Goal: Task Accomplishment & Management: Manage account settings

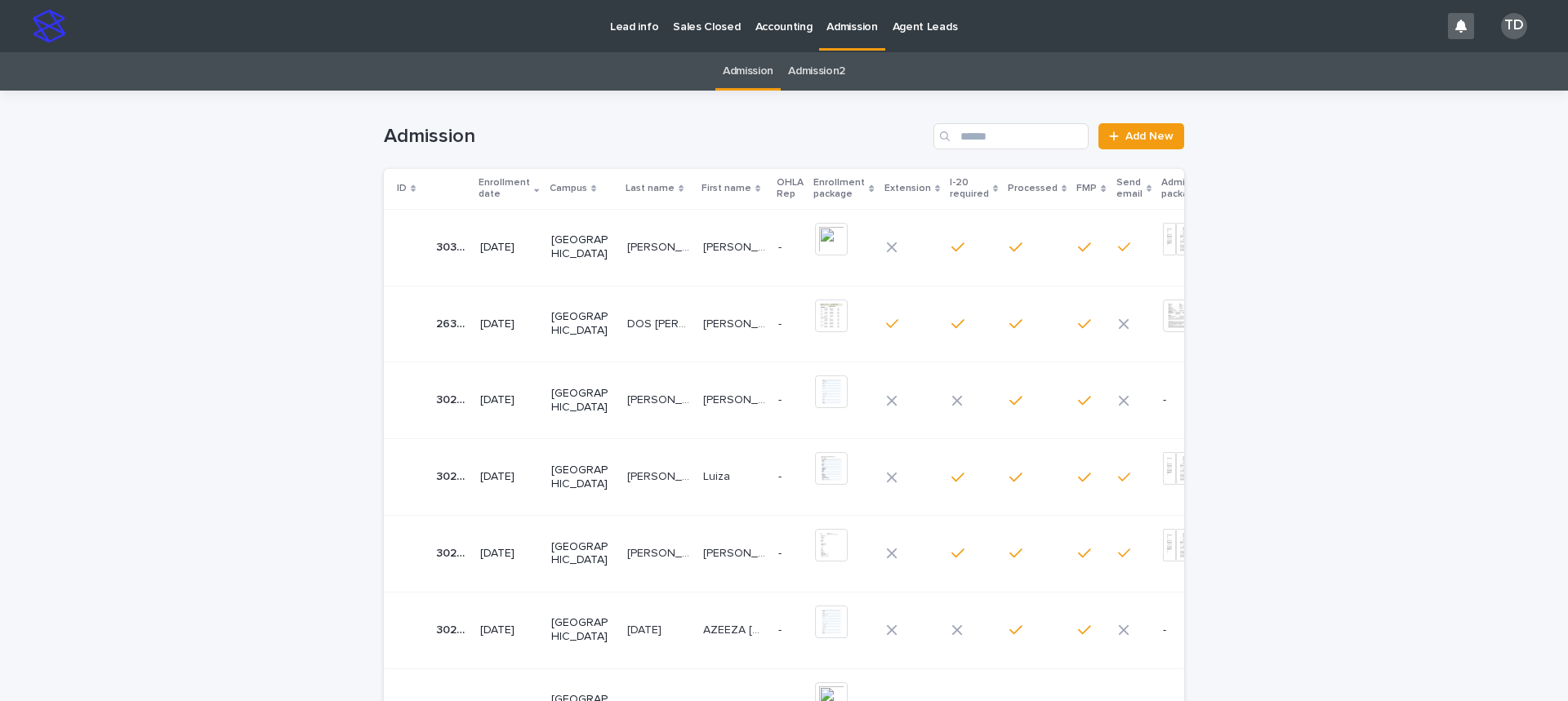
click at [527, 189] on div "Enrollment date" at bounding box center [508, 188] width 61 height 30
click at [534, 190] on icon at bounding box center [536, 189] width 5 height 8
click at [534, 188] on icon at bounding box center [536, 186] width 5 height 3
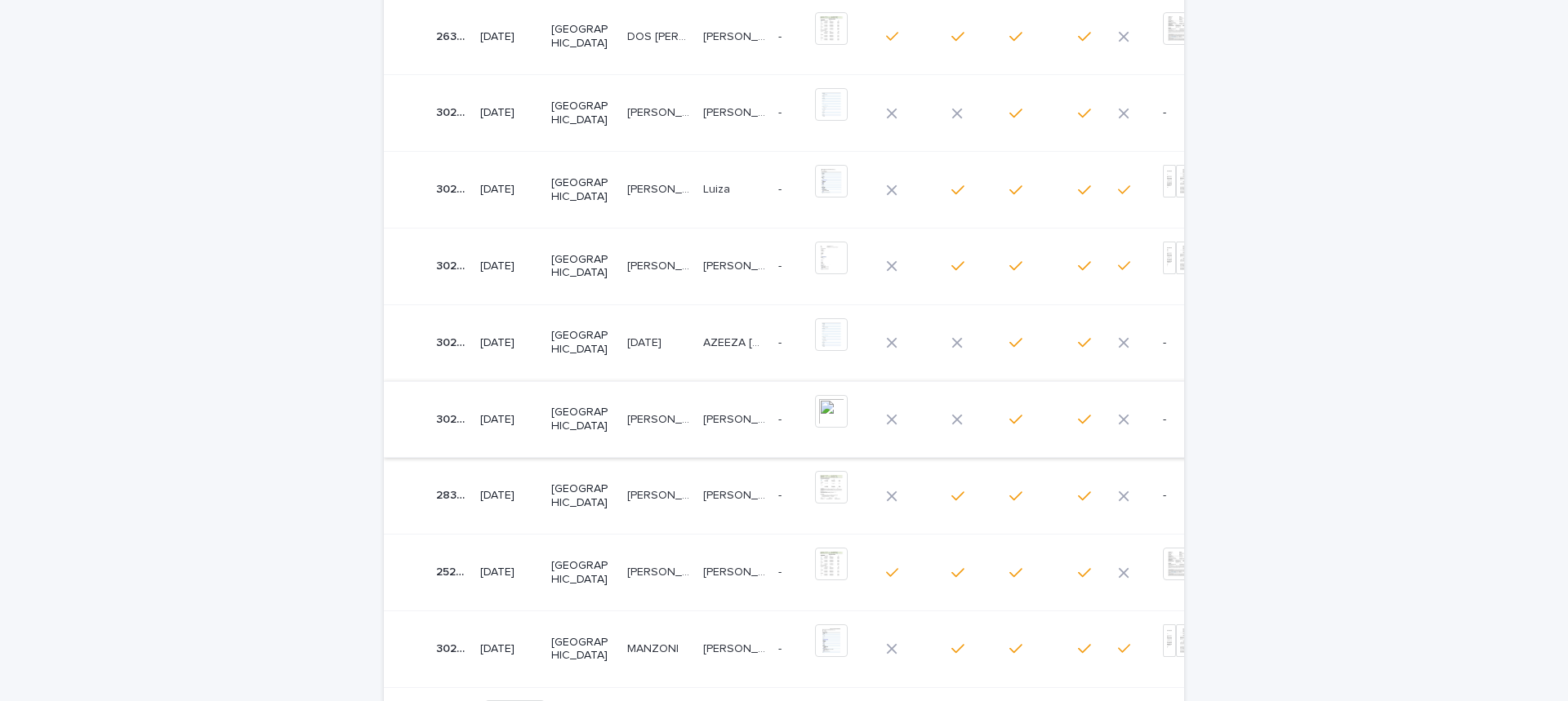
scroll to position [327, 0]
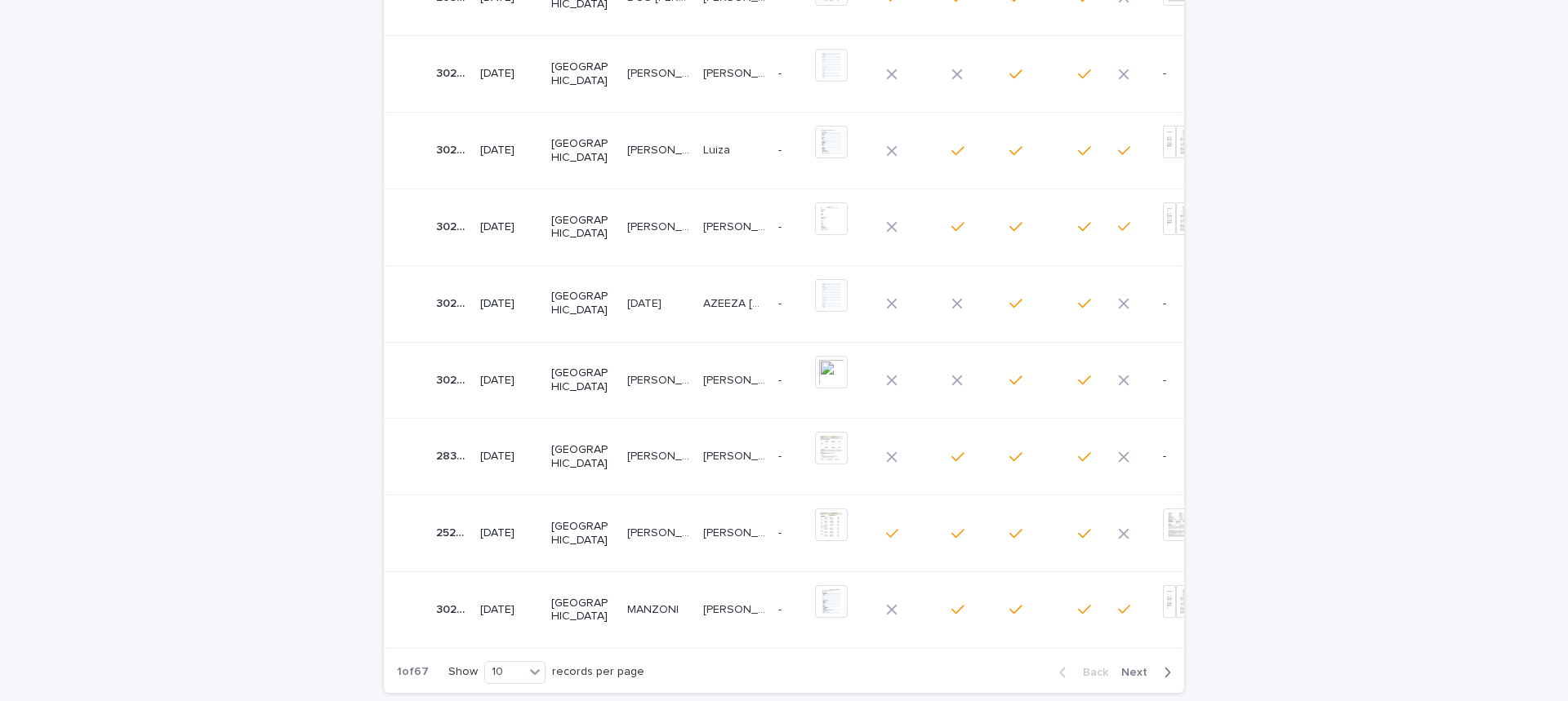
click at [627, 455] on p "[PERSON_NAME]" at bounding box center [660, 455] width 67 height 17
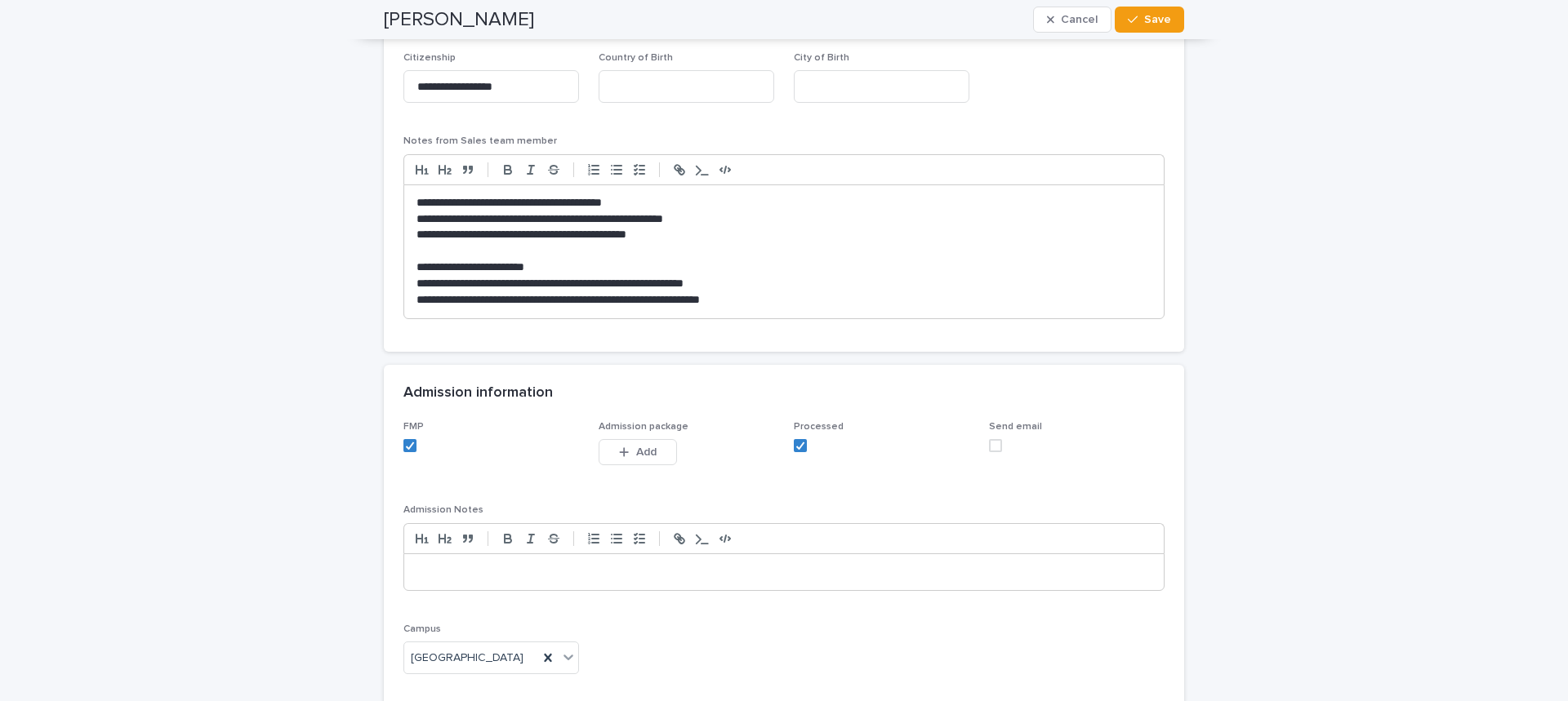
scroll to position [1535, 0]
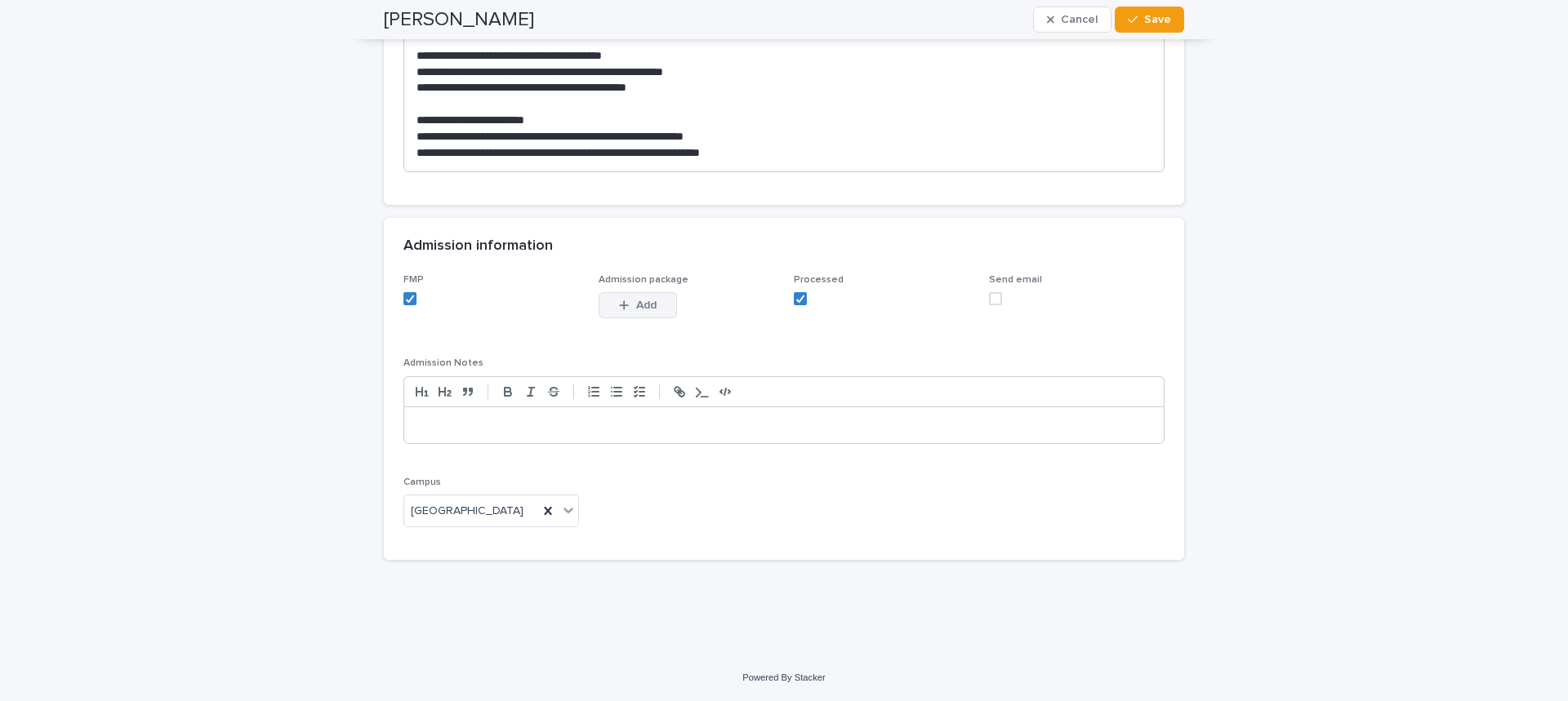
click at [639, 306] on span "Add" at bounding box center [646, 306] width 20 height 12
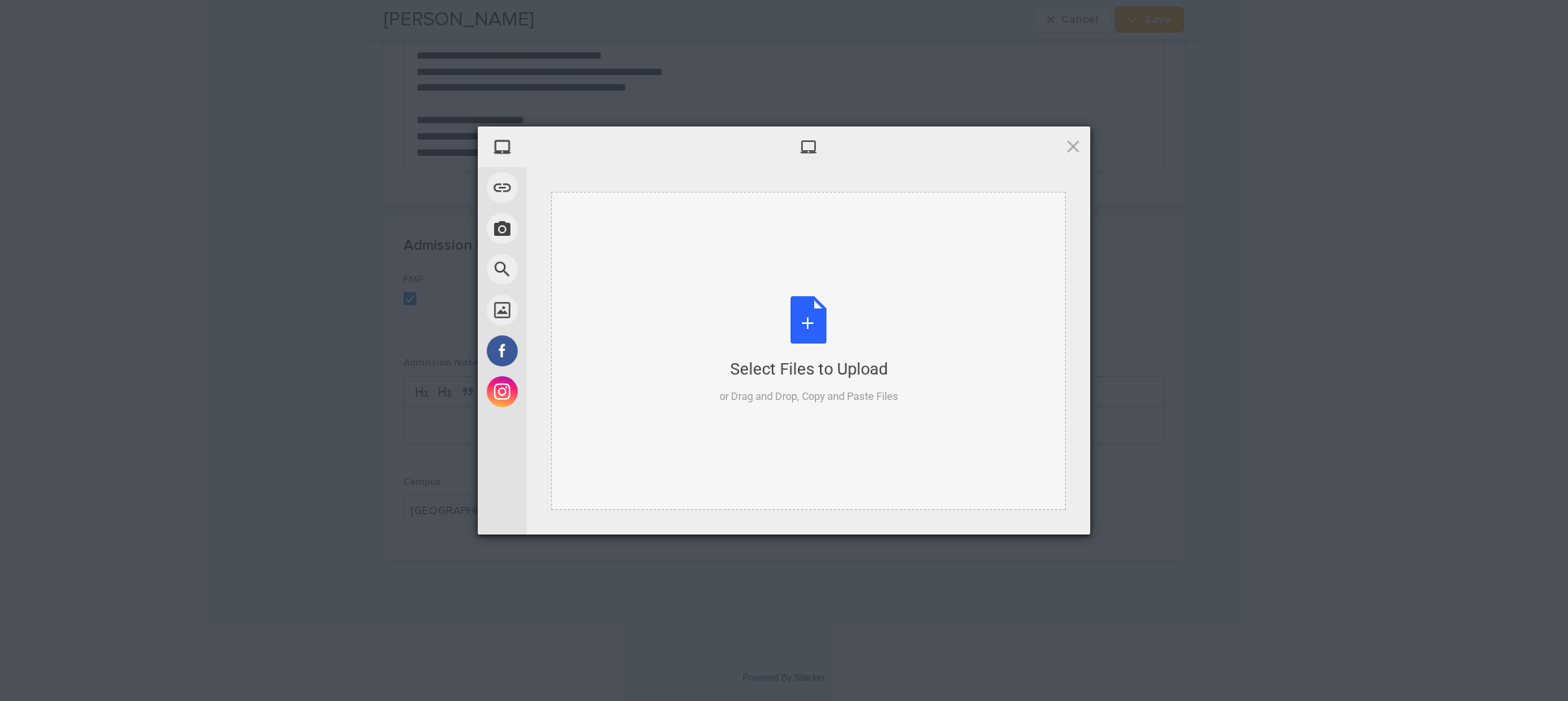
click at [808, 328] on div "Select Files to Upload or Drag and Drop, Copy and Paste Files" at bounding box center [808, 350] width 178 height 109
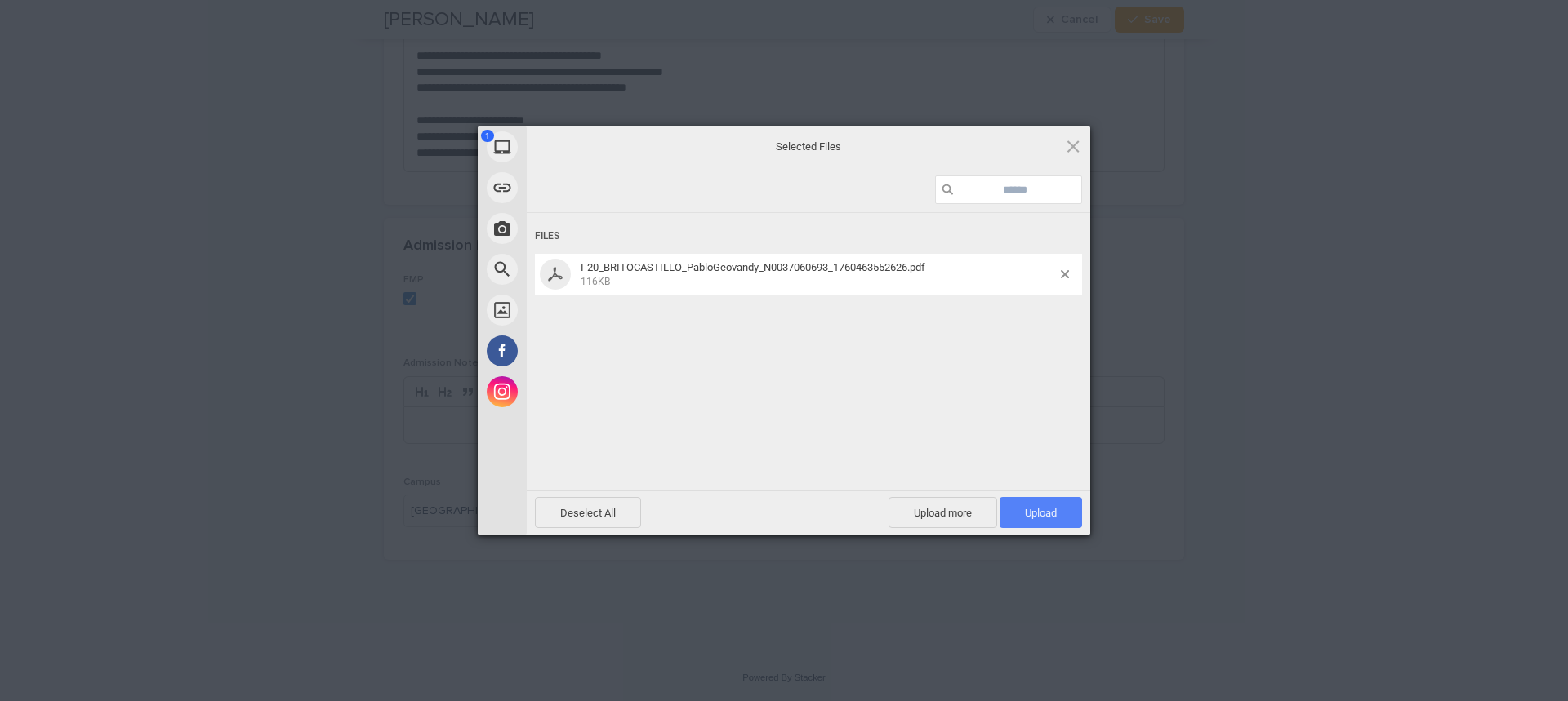
click at [1058, 513] on span "Upload 1" at bounding box center [1041, 513] width 83 height 31
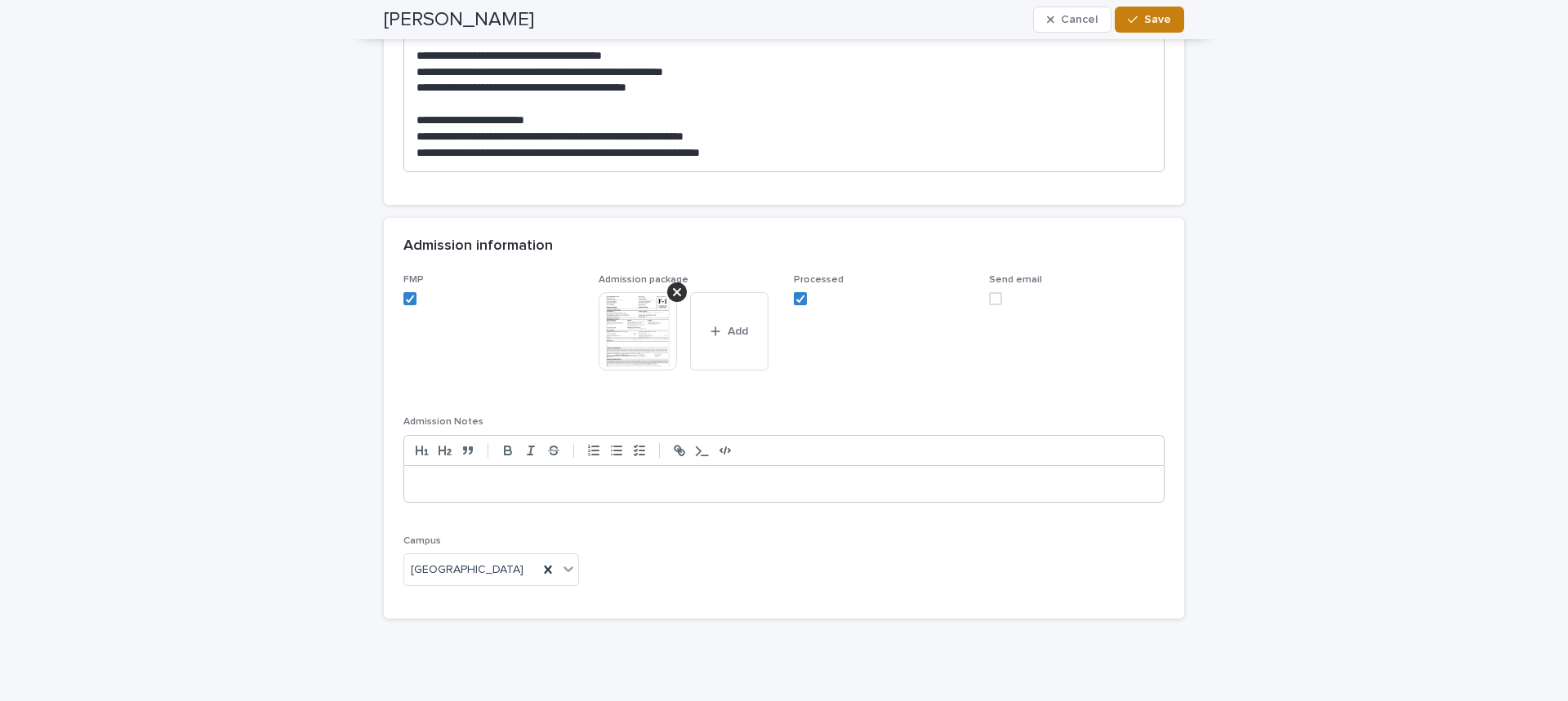
click at [1155, 18] on span "Save" at bounding box center [1157, 19] width 27 height 12
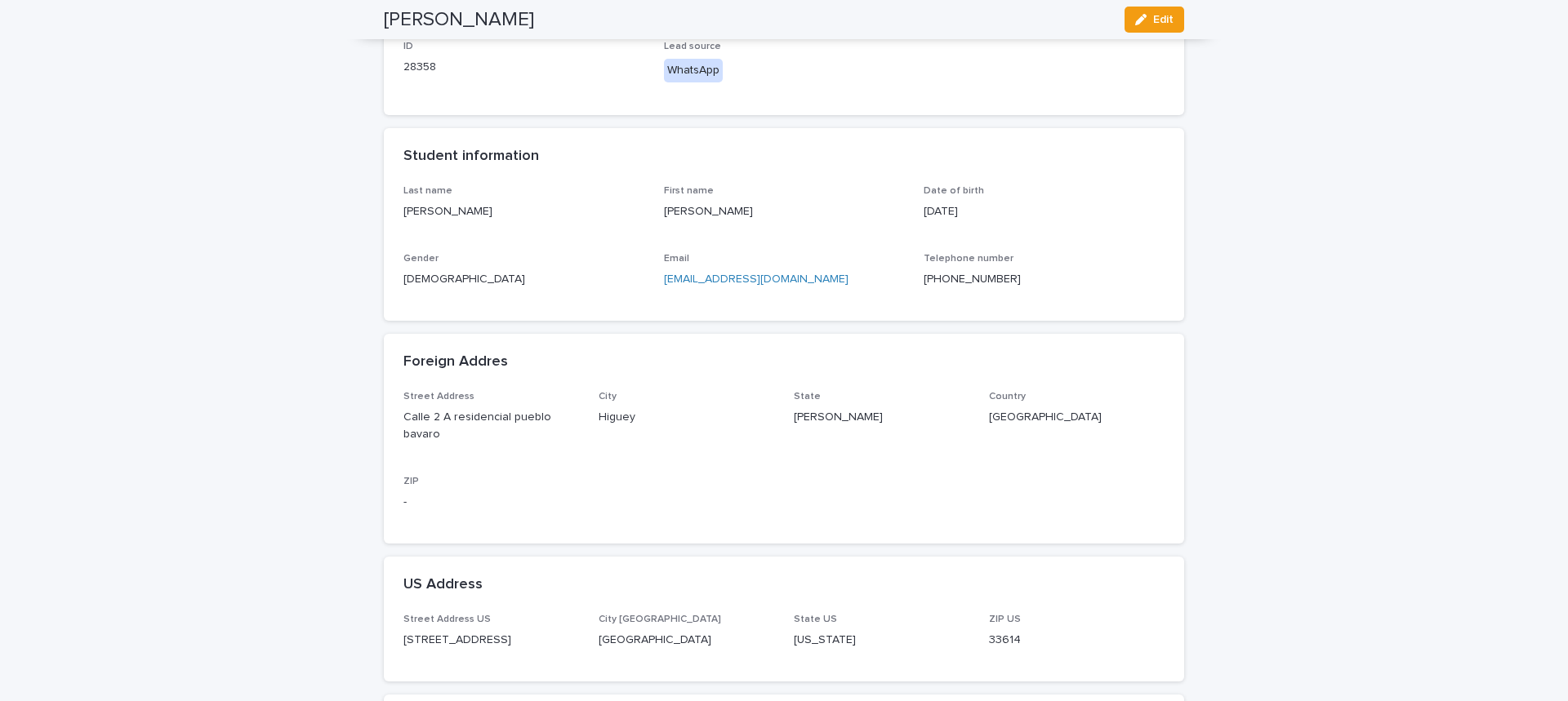
scroll to position [0, 0]
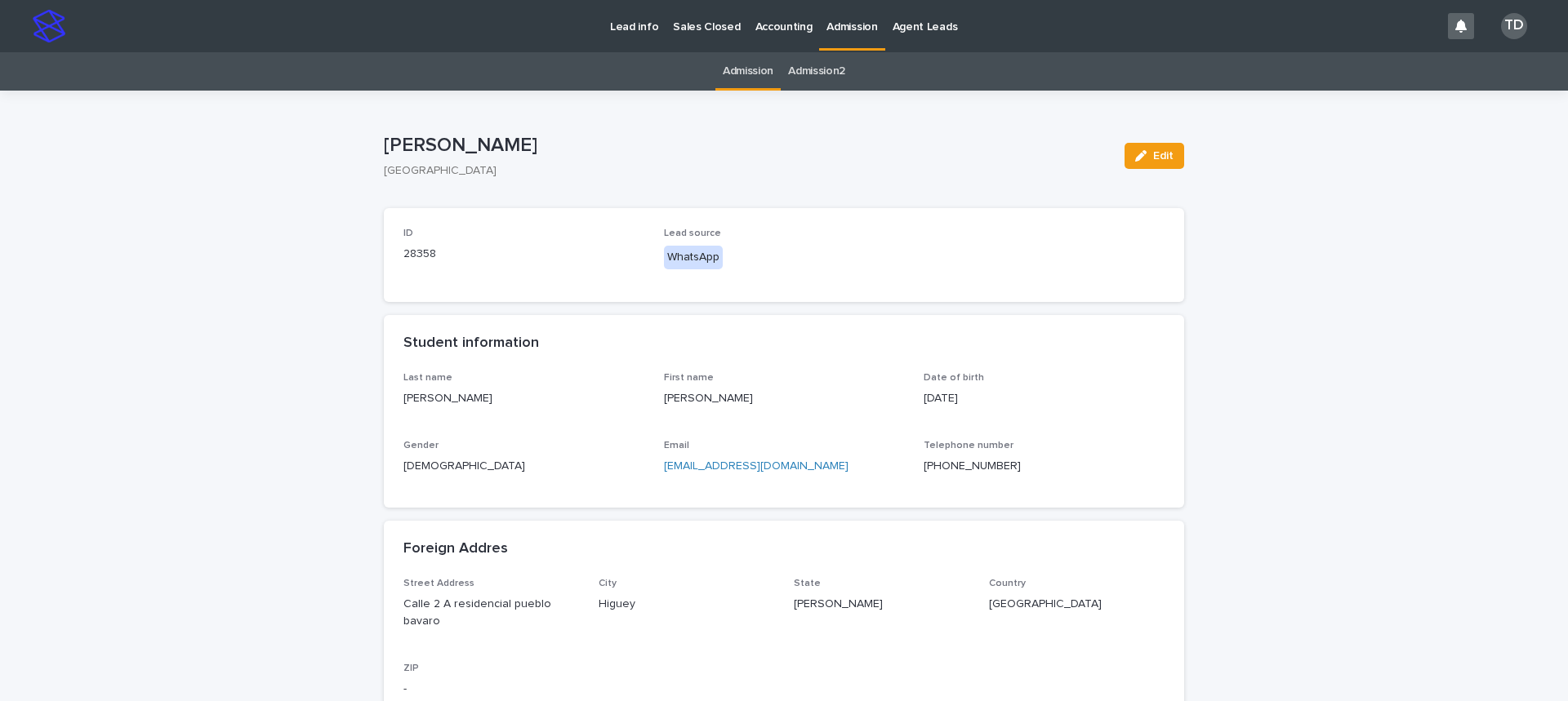
click at [728, 71] on link "Admission" at bounding box center [748, 71] width 51 height 39
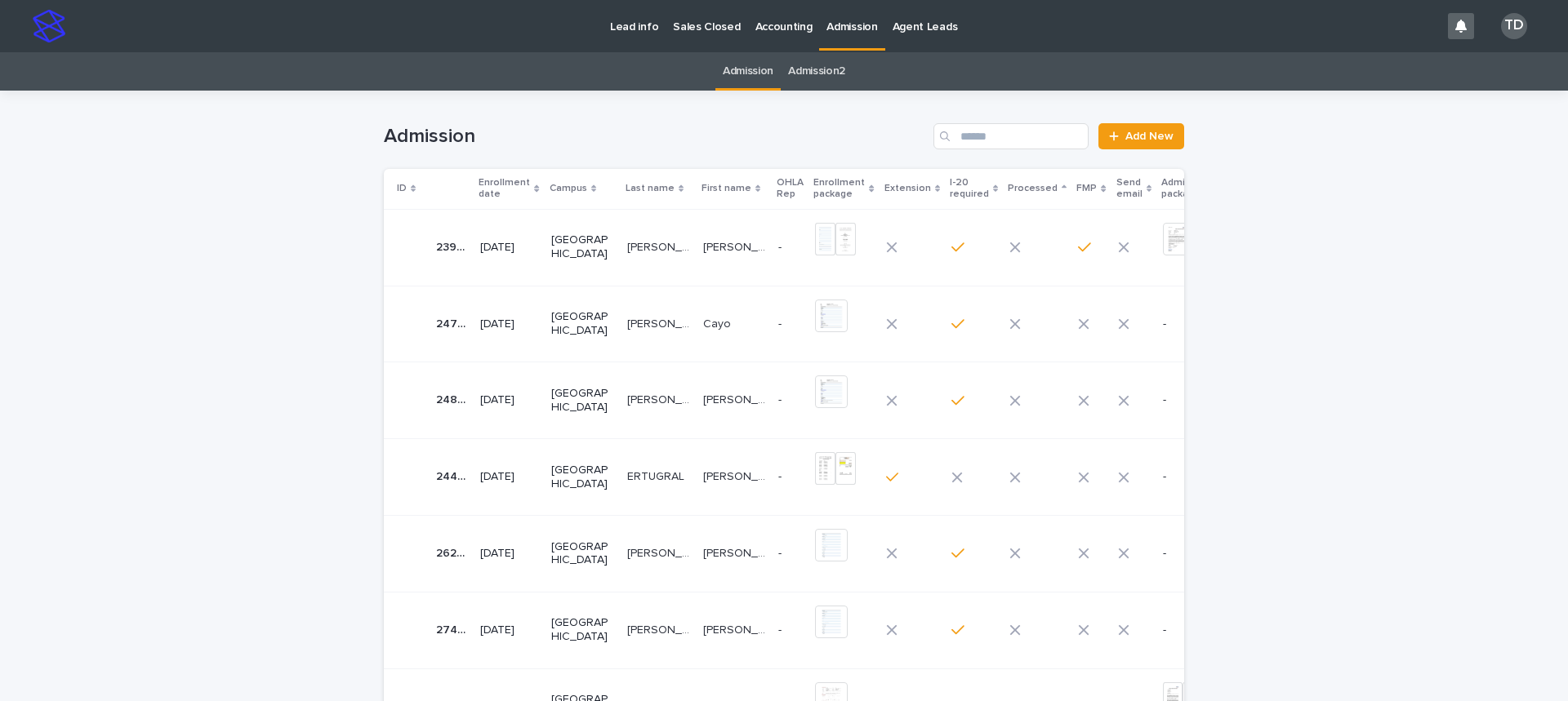
click at [534, 189] on icon at bounding box center [536, 188] width 5 height 8
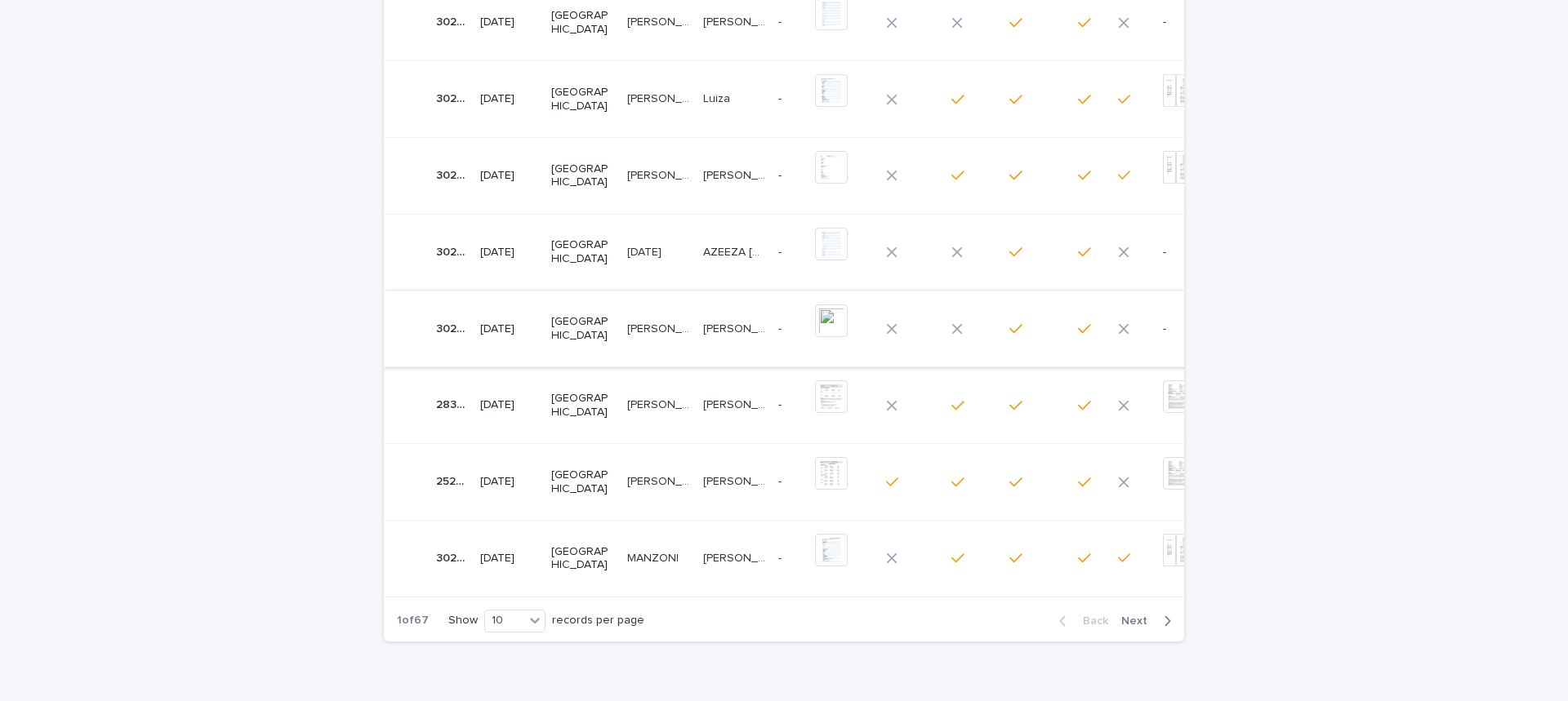
scroll to position [408, 0]
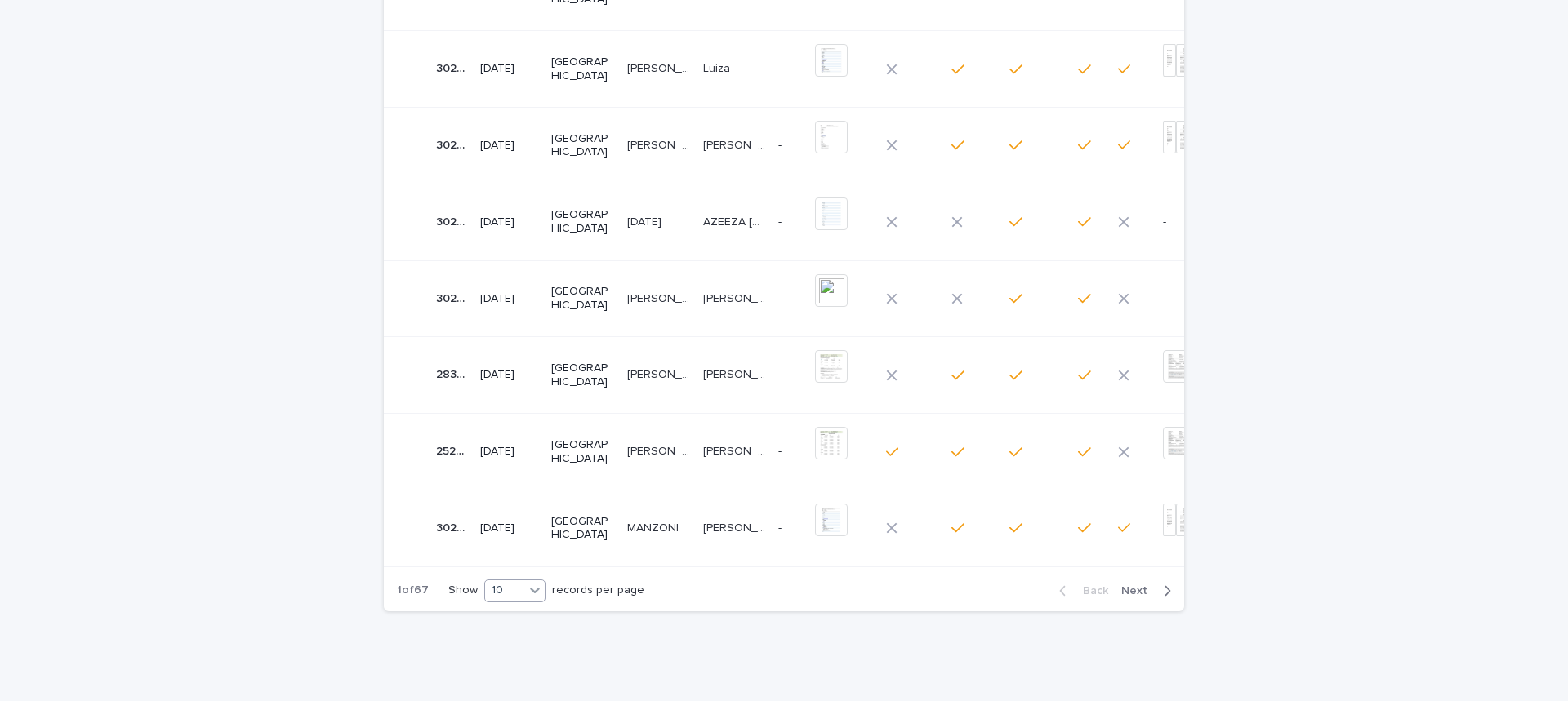
click at [530, 599] on icon at bounding box center [534, 590] width 16 height 16
click at [500, 661] on div "30" at bounding box center [509, 664] width 60 height 19
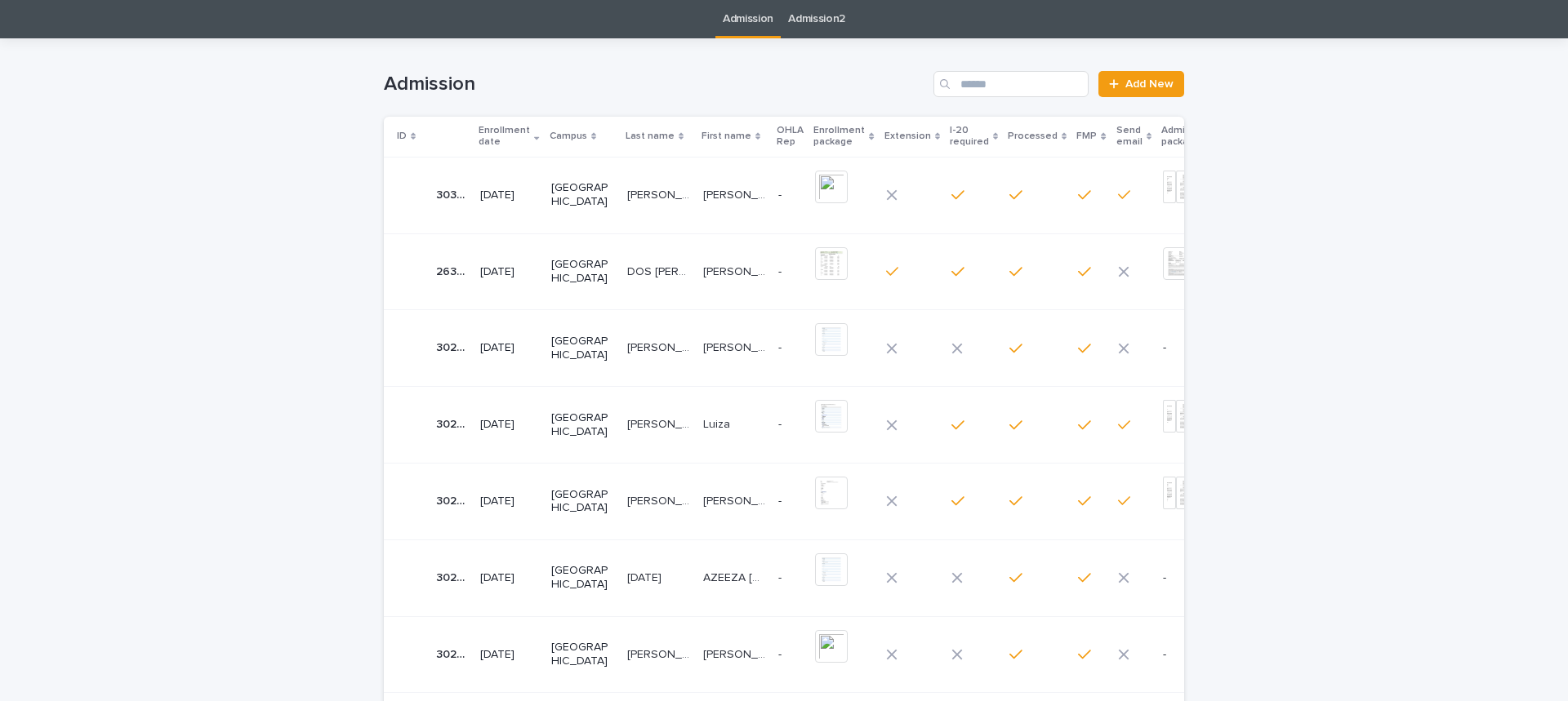
scroll to position [0, 0]
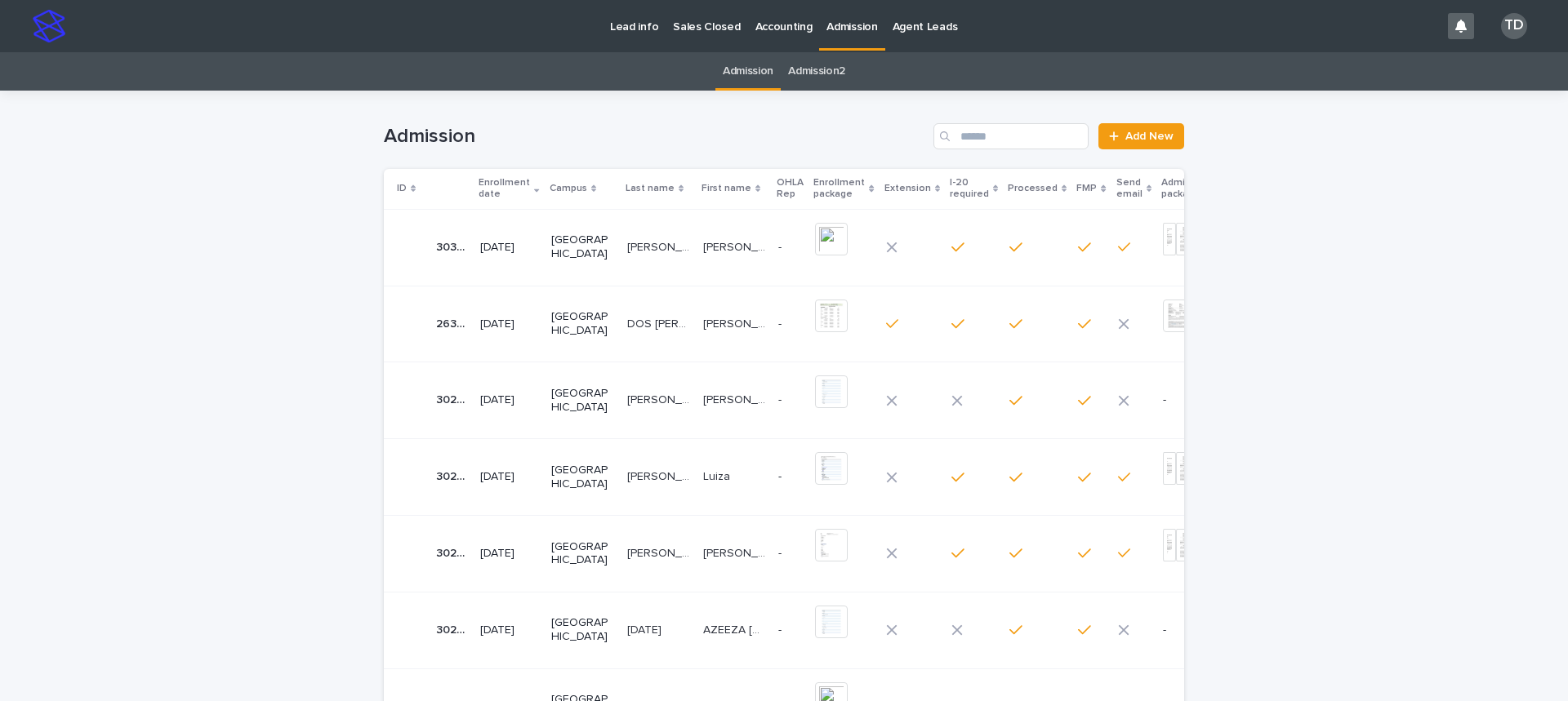
drag, startPoint x: 695, startPoint y: 119, endPoint x: 723, endPoint y: 110, distance: 29.4
click at [695, 119] on div "Admission Add New" at bounding box center [784, 129] width 800 height 78
click at [975, 131] on input "Search" at bounding box center [1011, 136] width 155 height 26
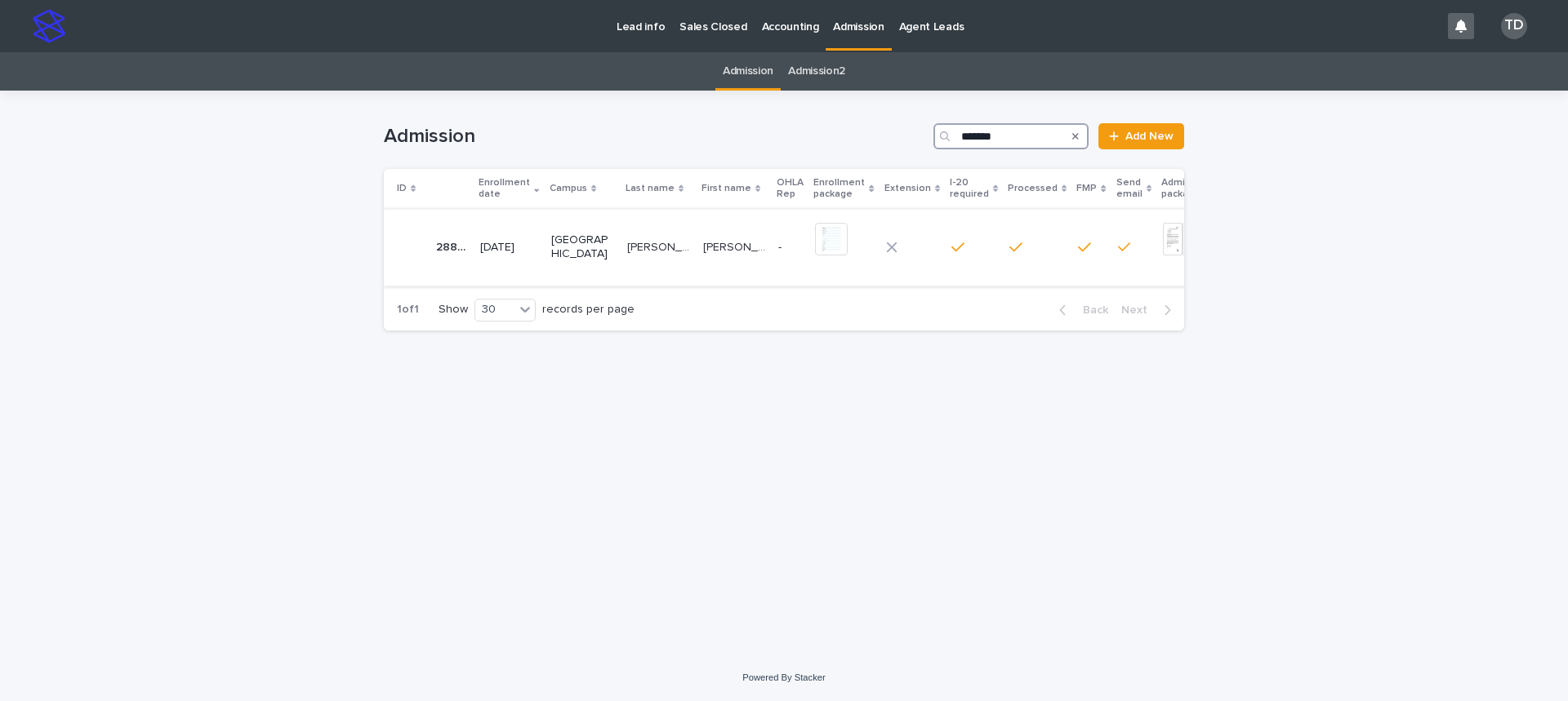
type input "*******"
click at [703, 243] on p "[PERSON_NAME] [PERSON_NAME]" at bounding box center [736, 246] width 67 height 17
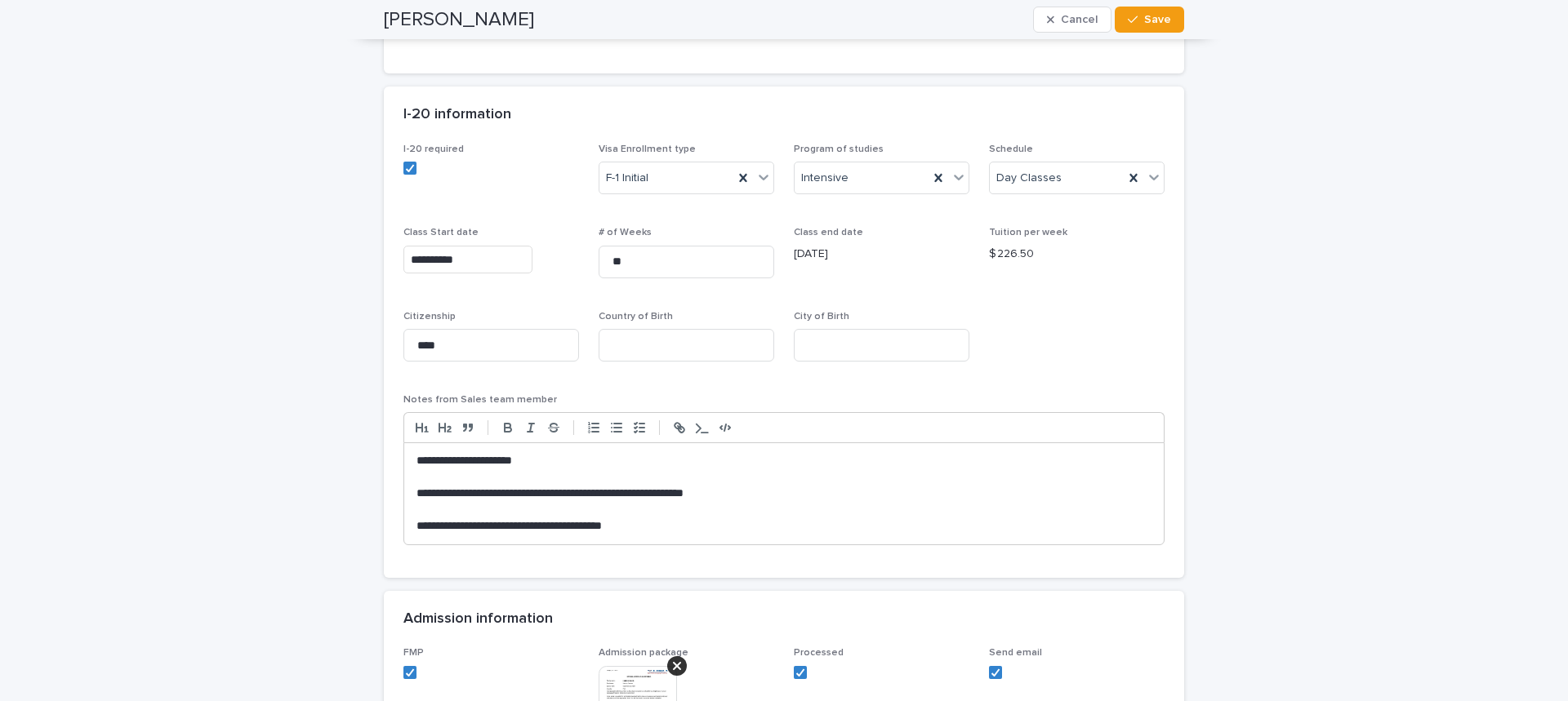
scroll to position [1389, 0]
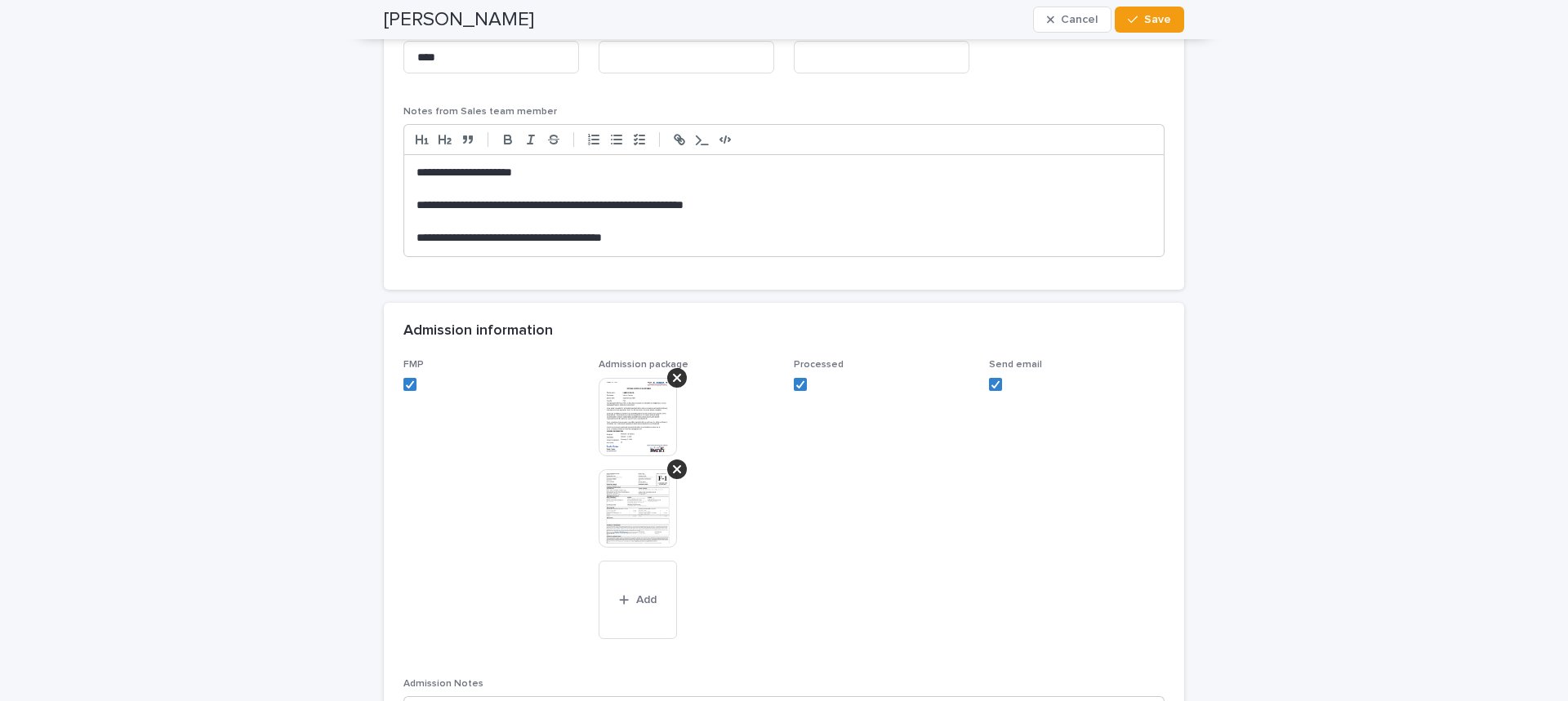
click at [634, 493] on img at bounding box center [637, 508] width 78 height 78
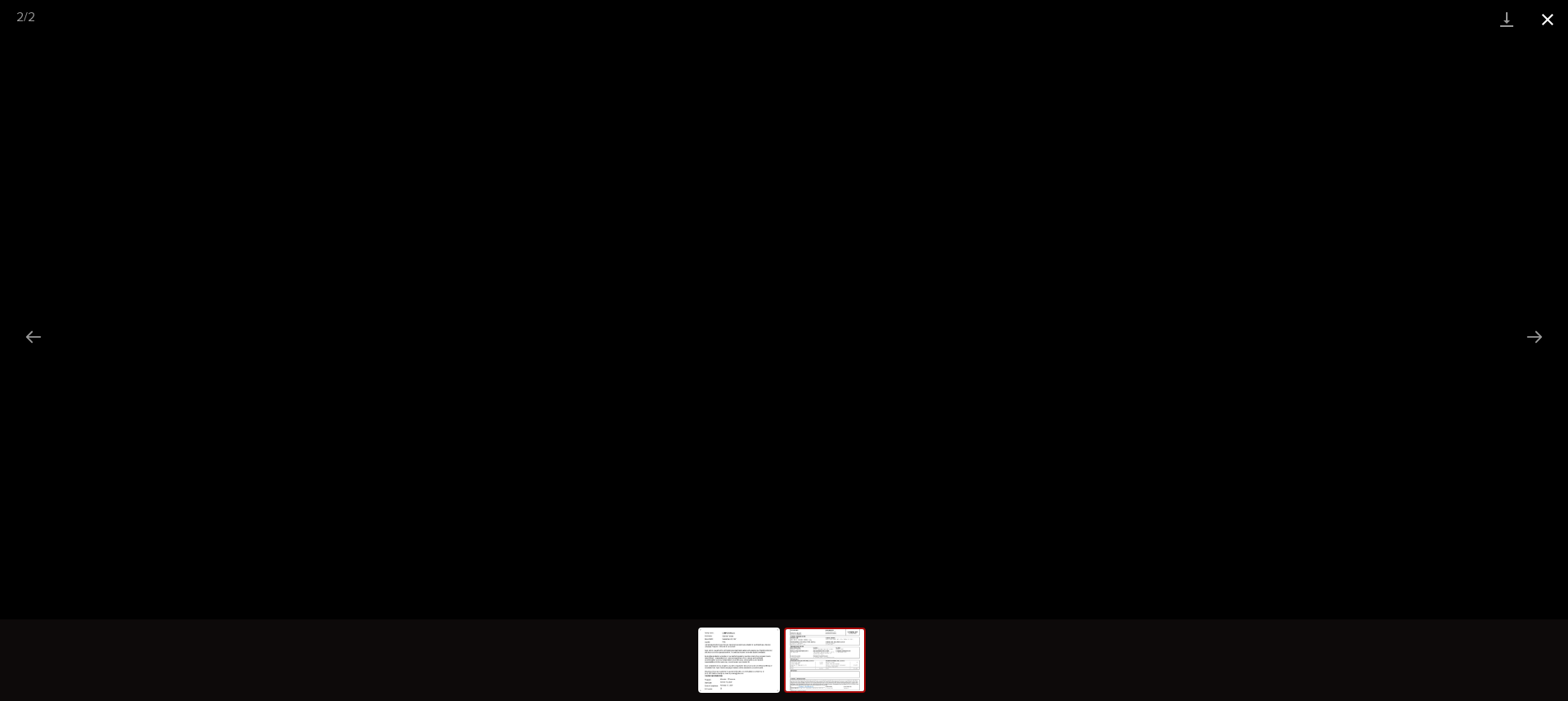
click at [1547, 16] on button "Close gallery" at bounding box center [1548, 19] width 41 height 39
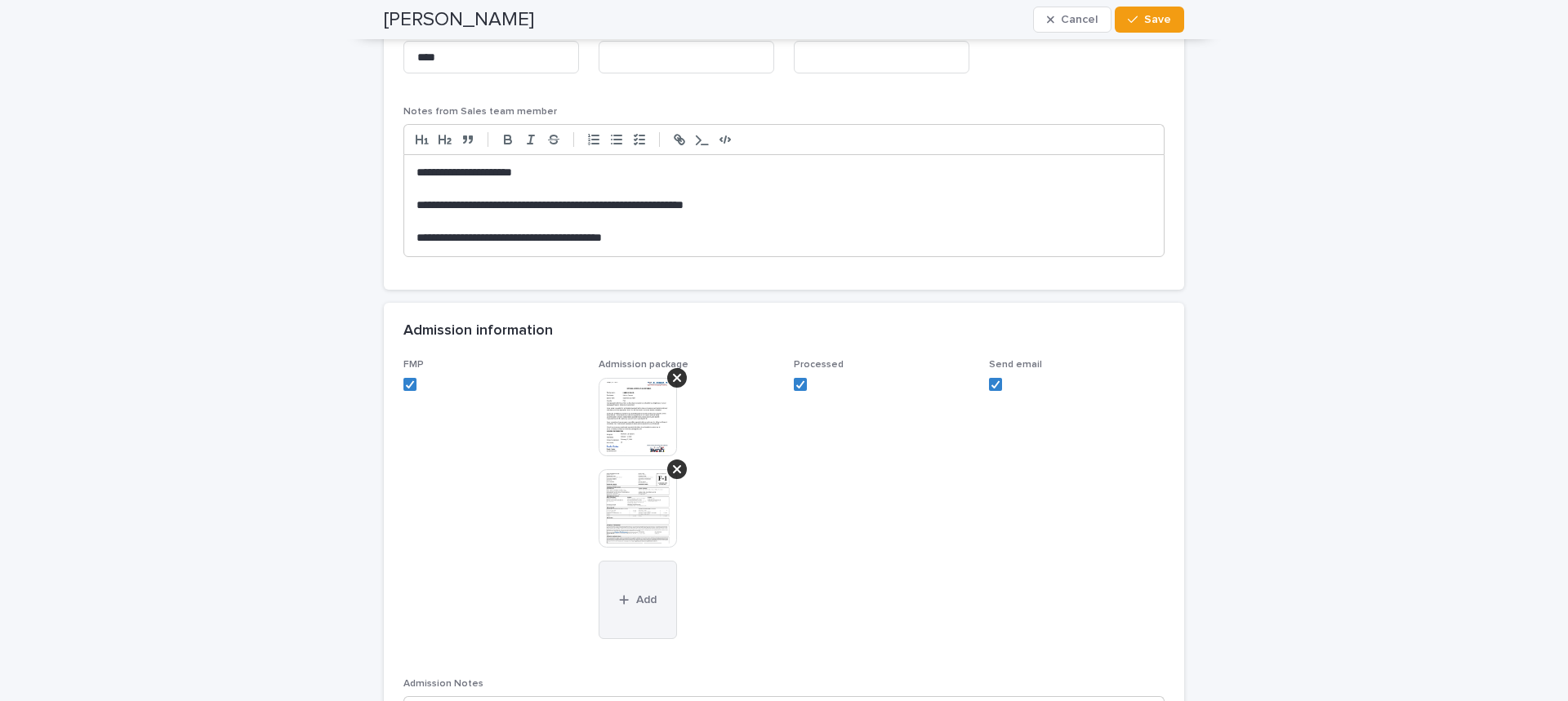
click at [635, 591] on button "Add" at bounding box center [637, 600] width 78 height 78
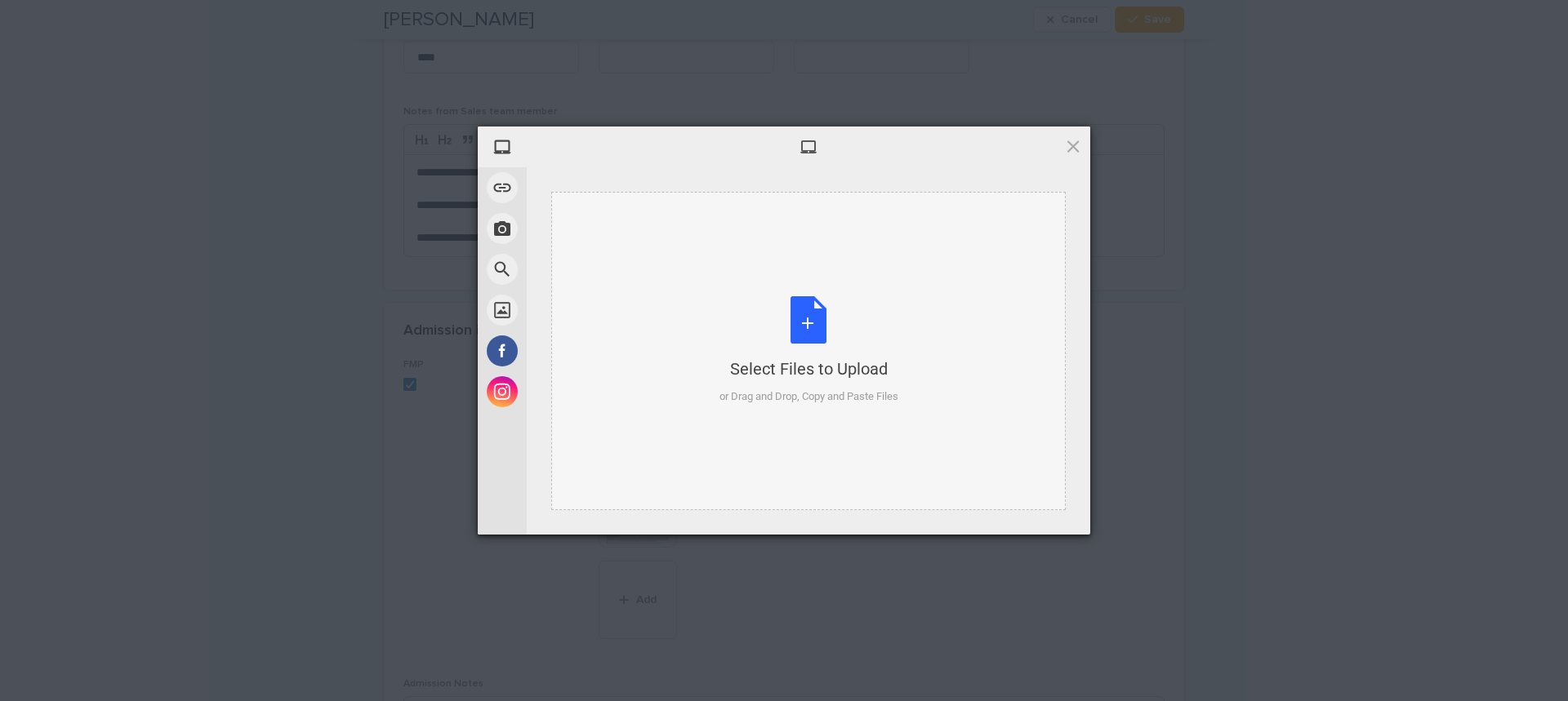
click at [810, 334] on div "Select Files to Upload or Drag and Drop, Copy and Paste Files" at bounding box center [808, 350] width 178 height 109
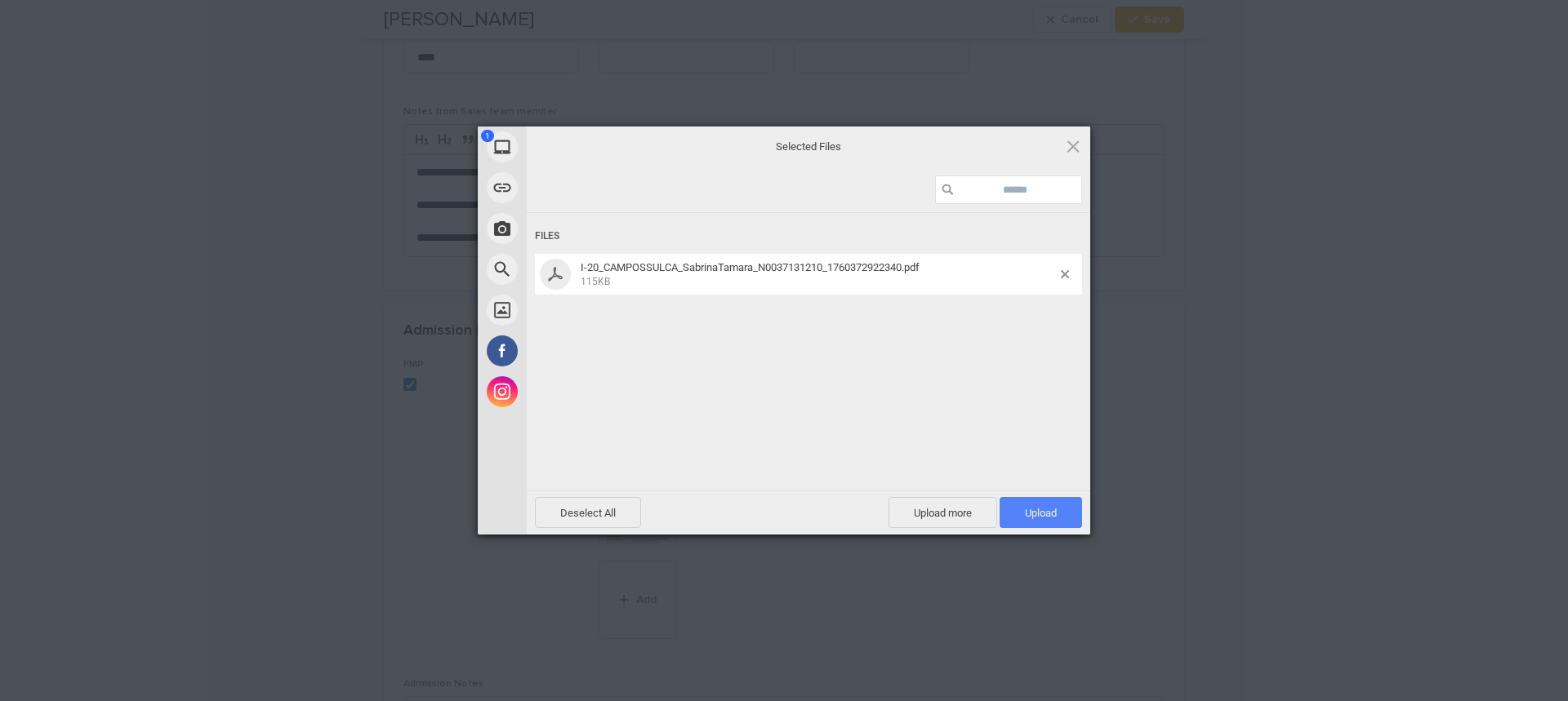
click at [1047, 509] on span "Upload 1" at bounding box center [1041, 513] width 32 height 13
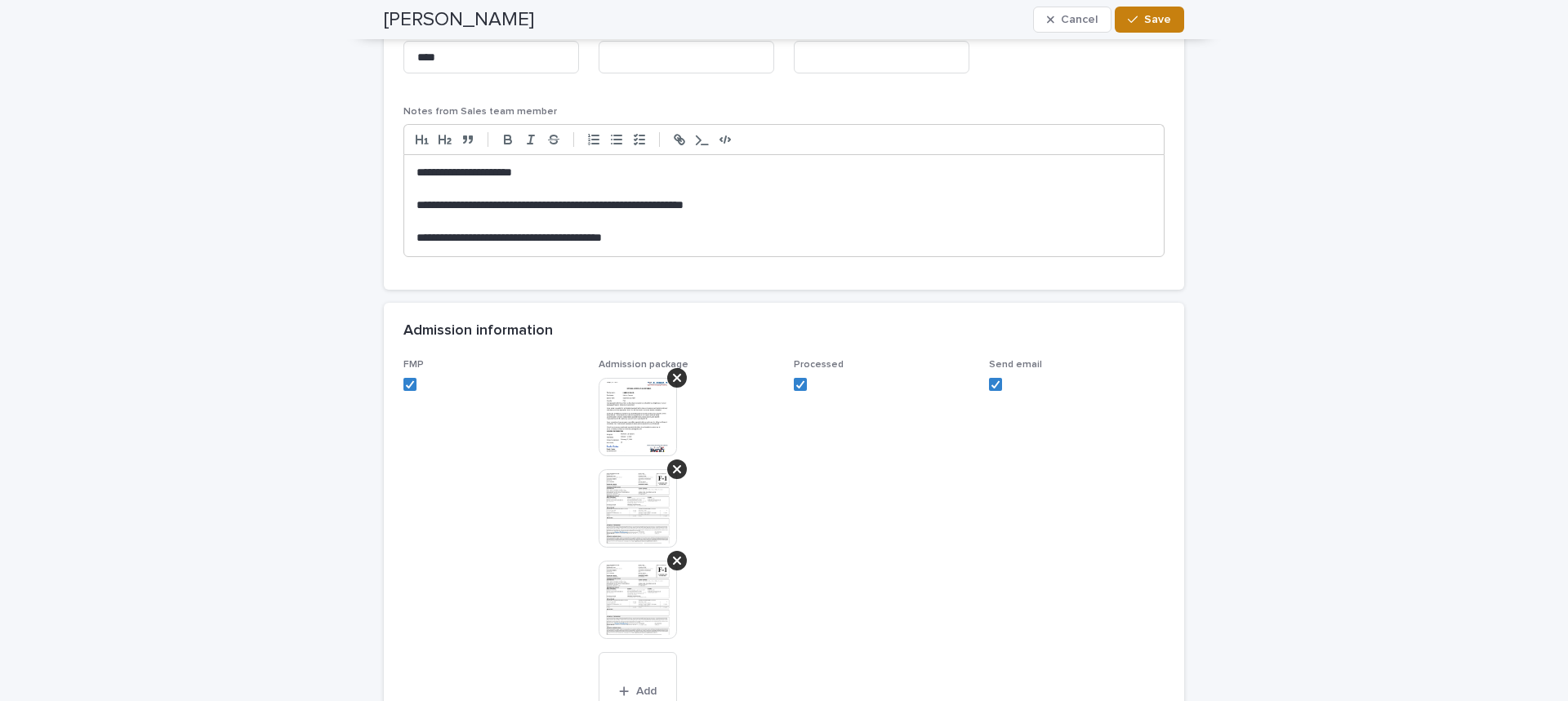
click at [1151, 17] on span "Save" at bounding box center [1157, 19] width 27 height 12
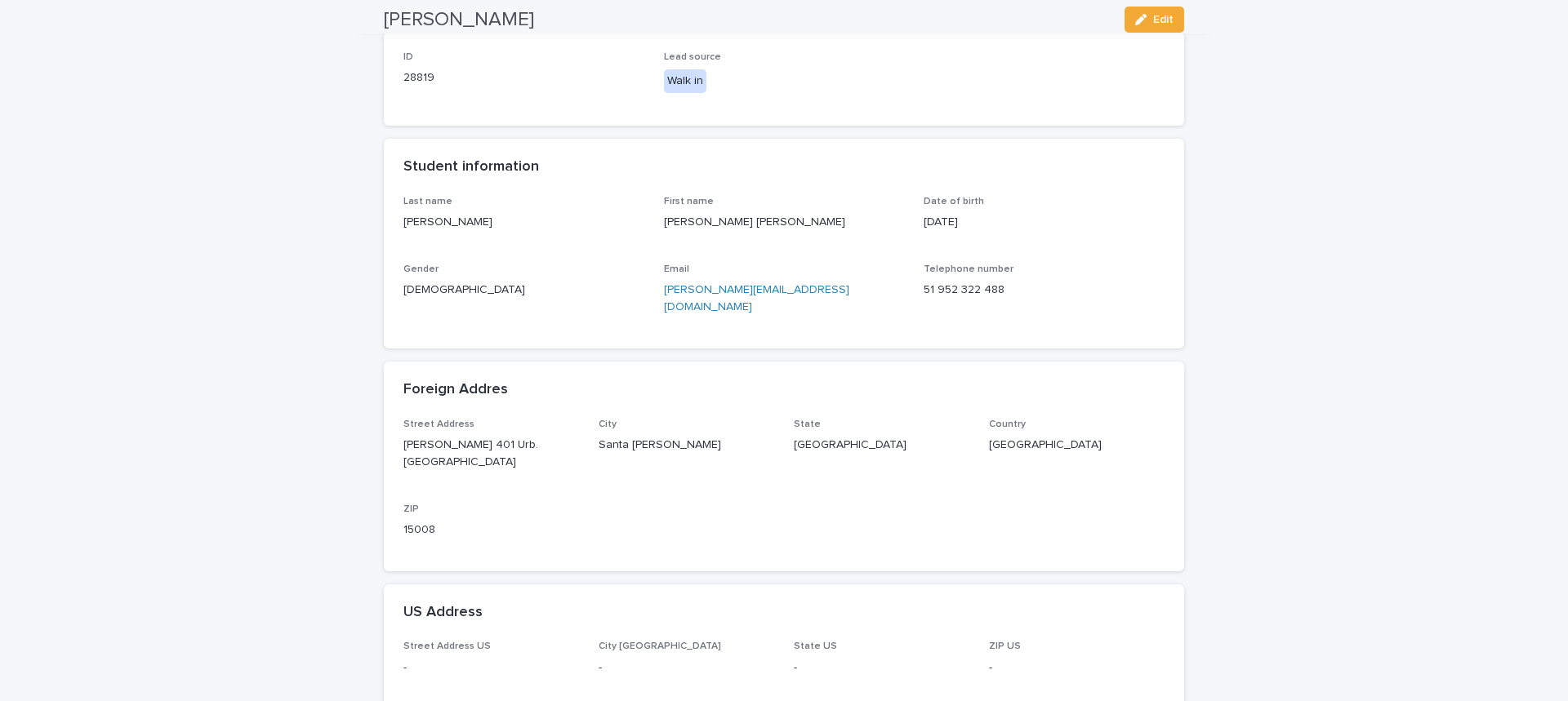
scroll to position [0, 0]
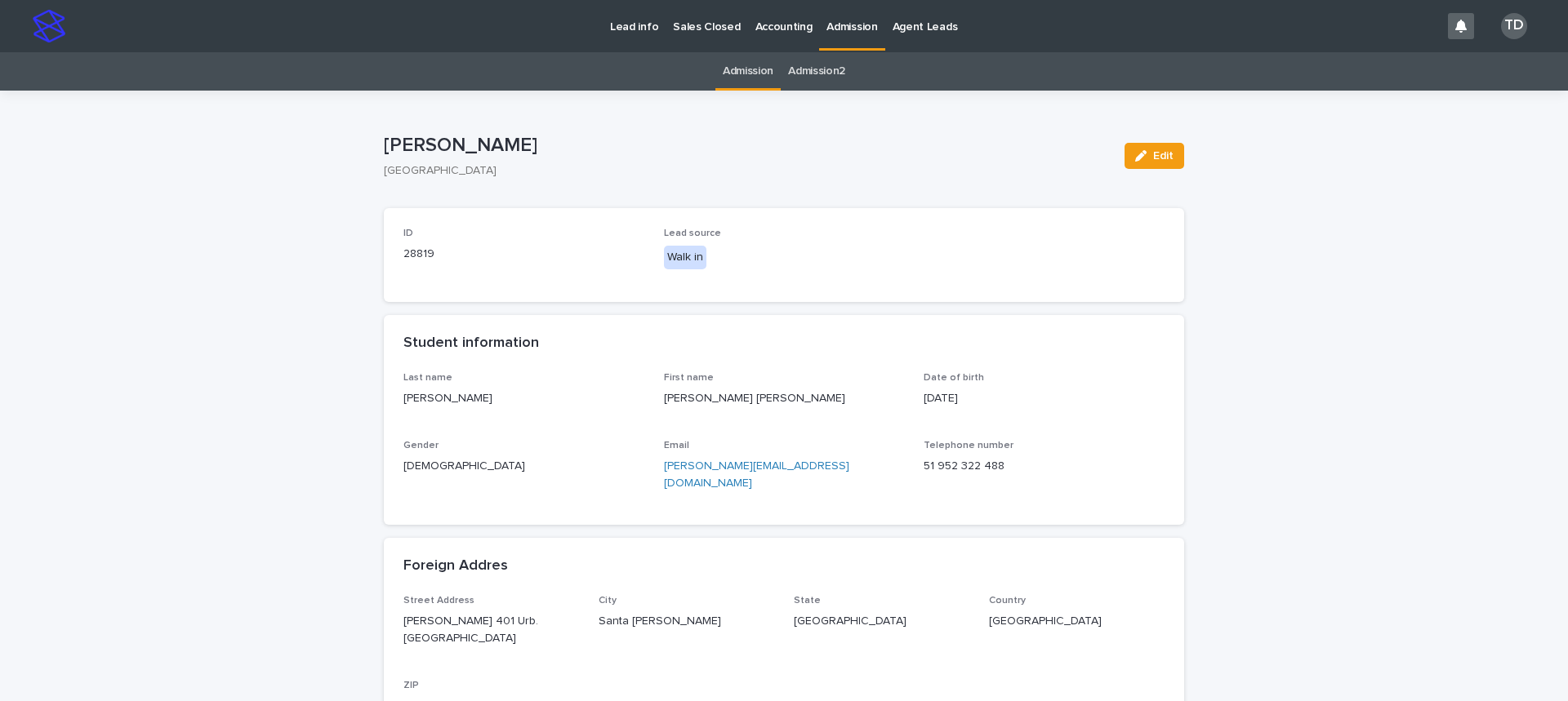
click at [729, 62] on link "Admission" at bounding box center [748, 71] width 51 height 39
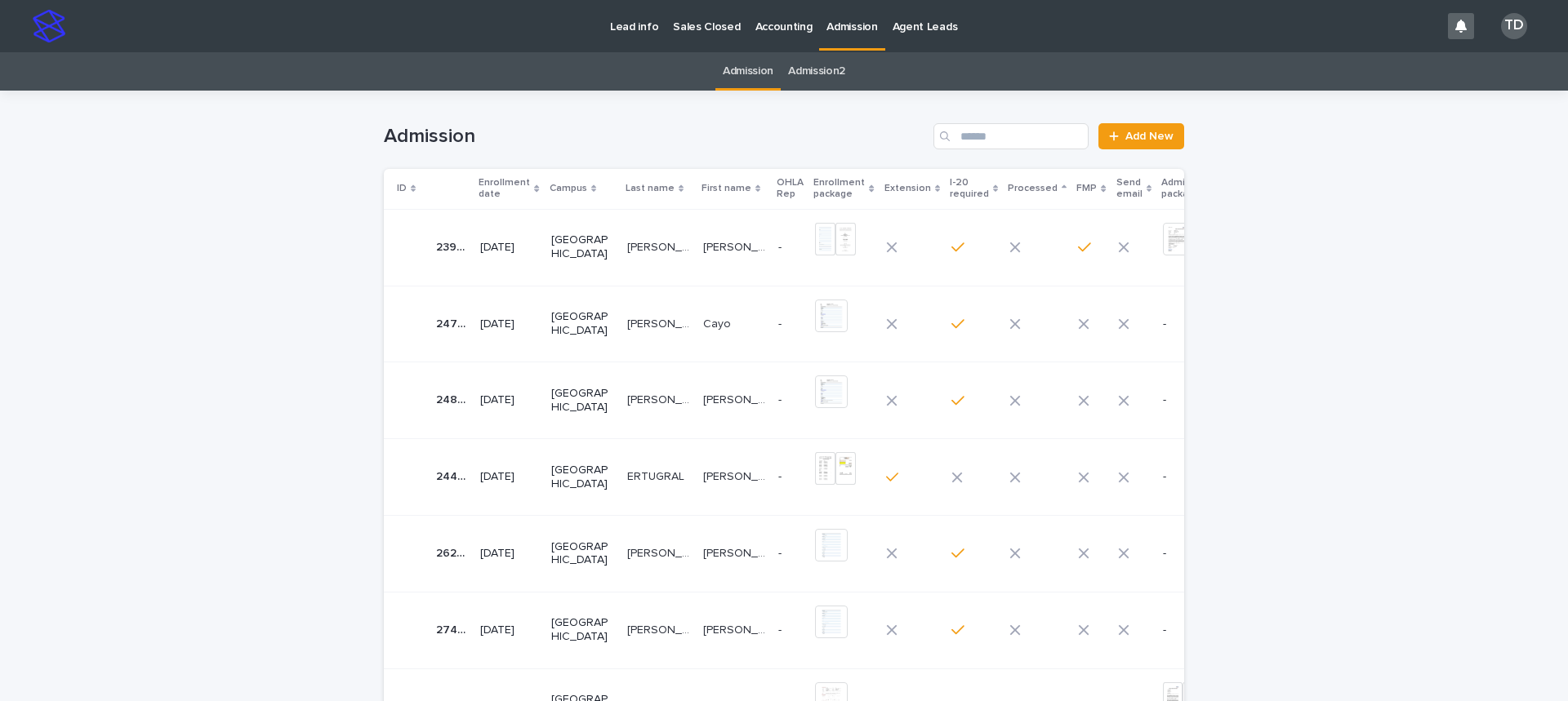
click at [556, 133] on h1 "Admission" at bounding box center [655, 137] width 543 height 24
click at [1003, 123] on input "Search" at bounding box center [1011, 136] width 155 height 26
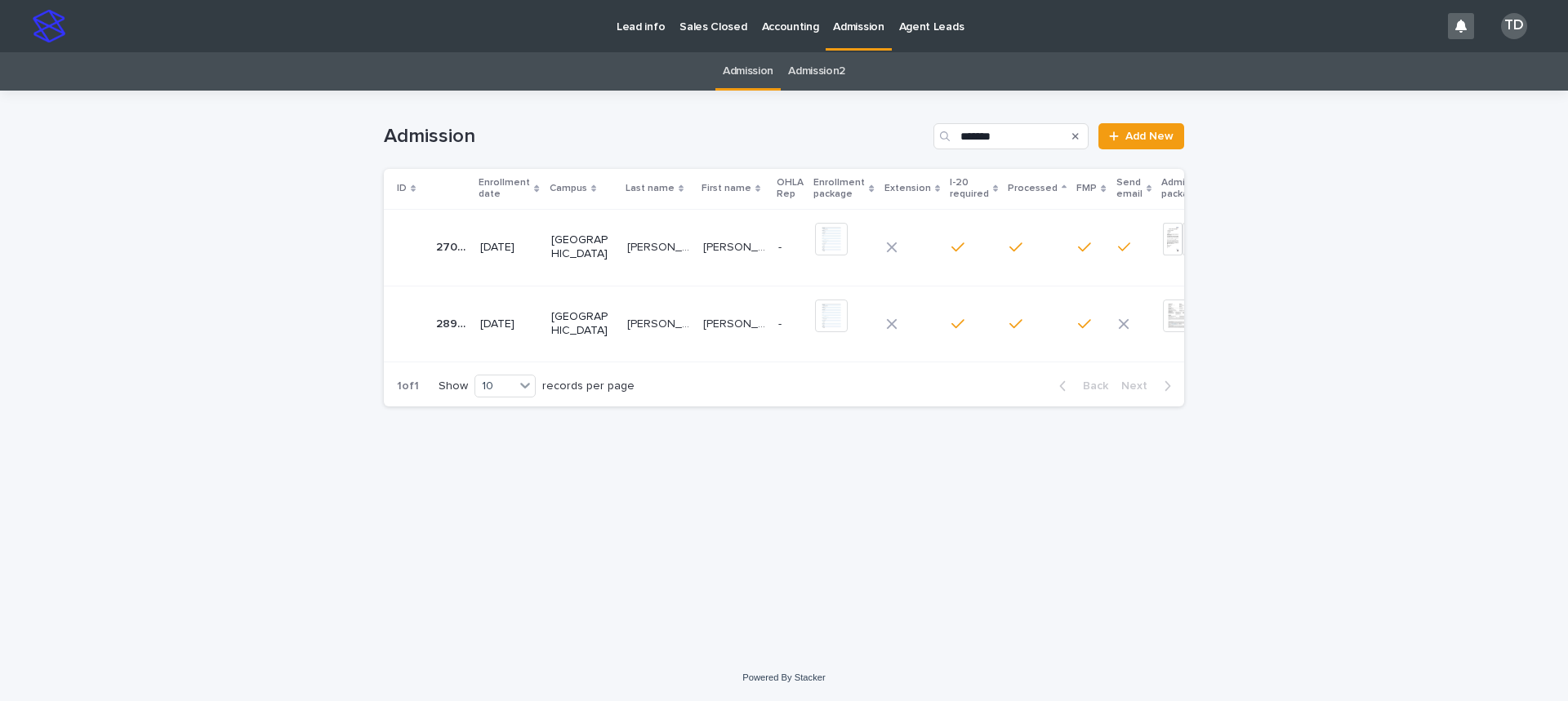
click at [695, 139] on h1 "Admission" at bounding box center [655, 137] width 543 height 24
drag, startPoint x: 1000, startPoint y: 133, endPoint x: 905, endPoint y: 140, distance: 95.3
click at [905, 140] on div "Admission ****** Add New" at bounding box center [784, 136] width 800 height 26
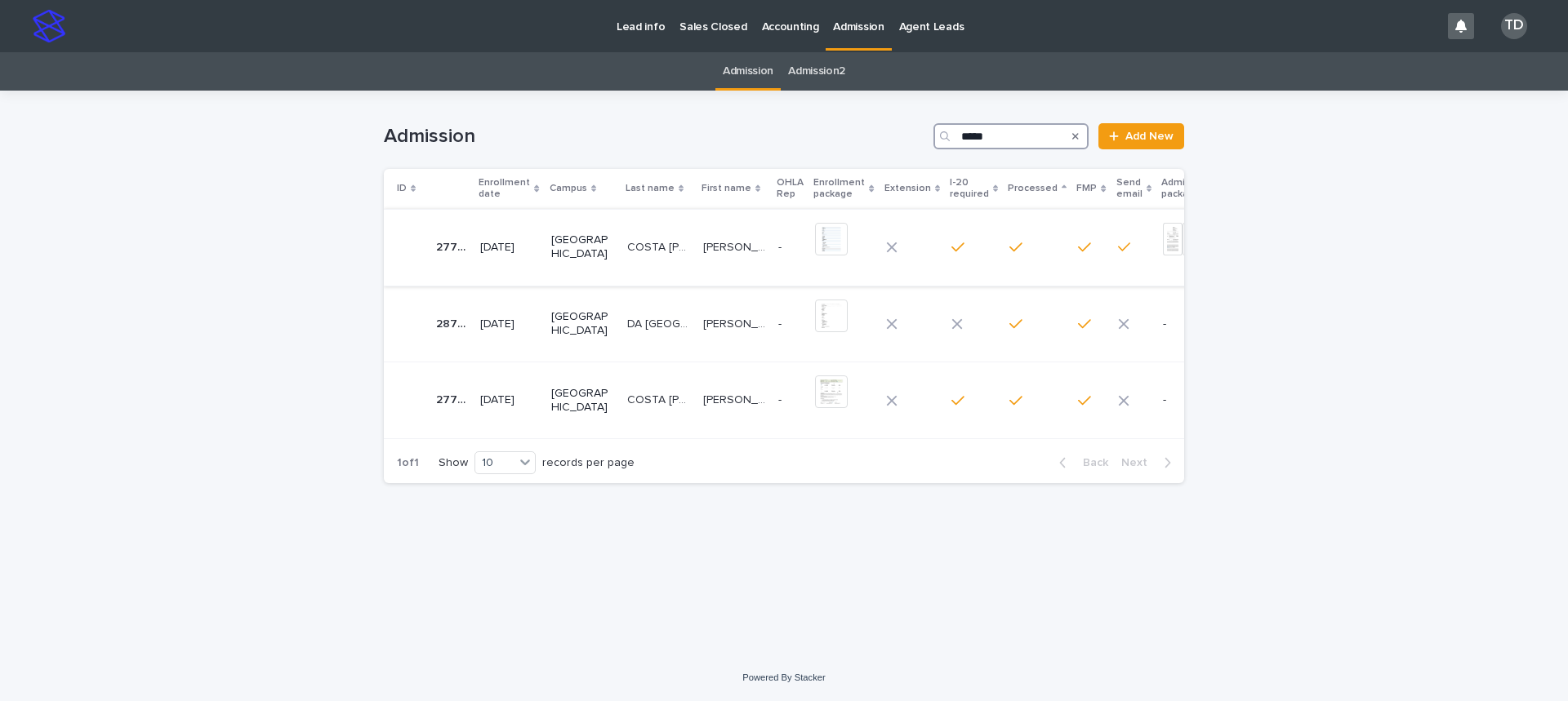
type input "*****"
click at [632, 247] on p "COSTA [PERSON_NAME]" at bounding box center [660, 246] width 67 height 17
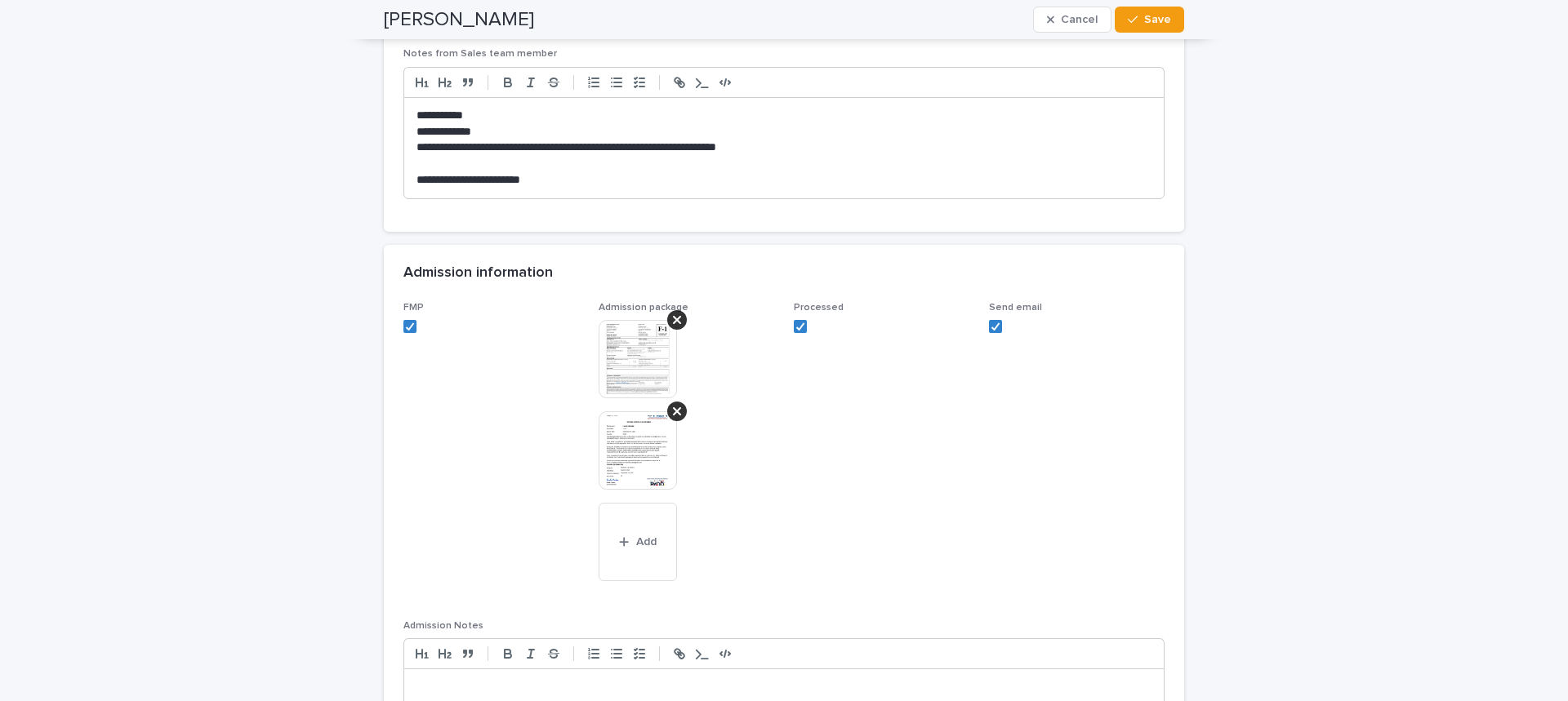
scroll to position [1551, 0]
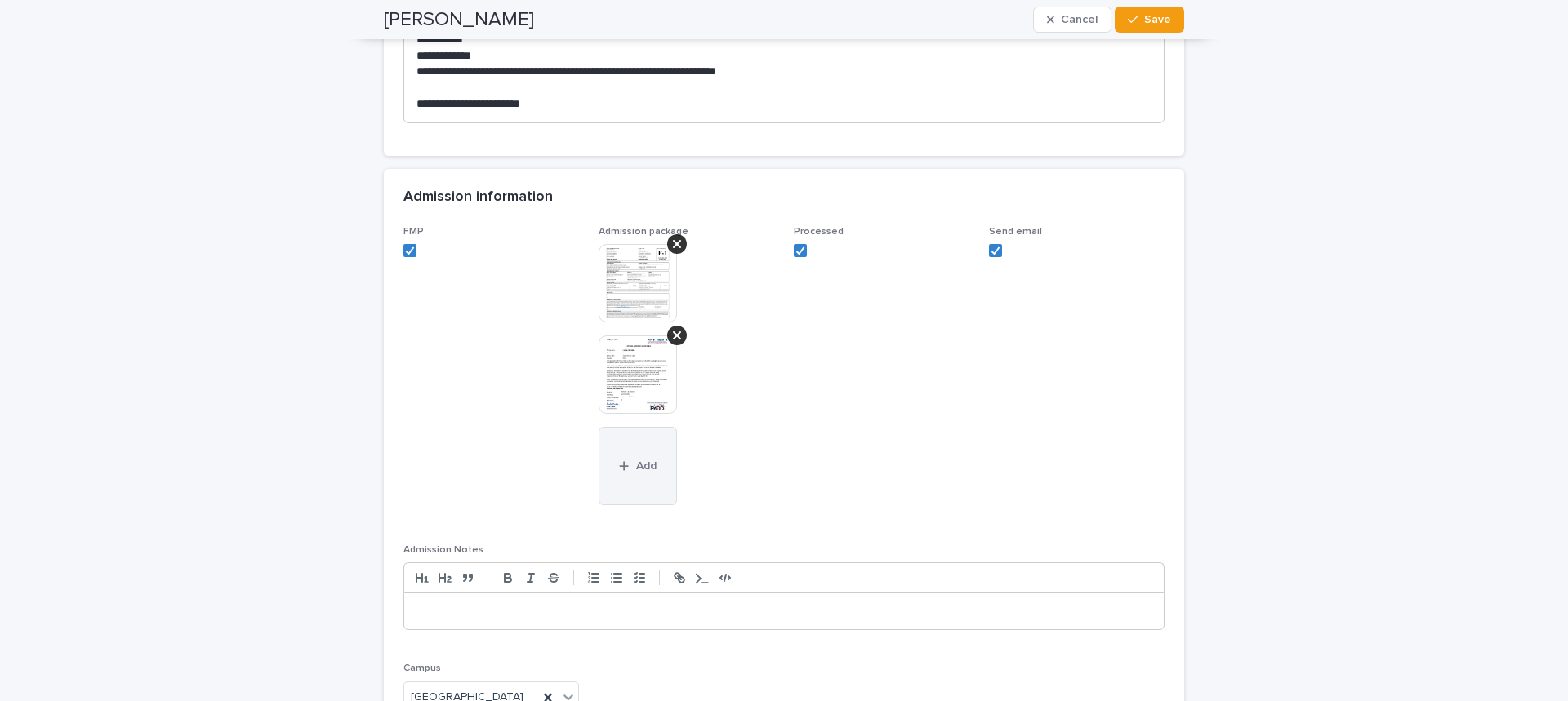
click at [639, 472] on span "Add" at bounding box center [646, 467] width 20 height 12
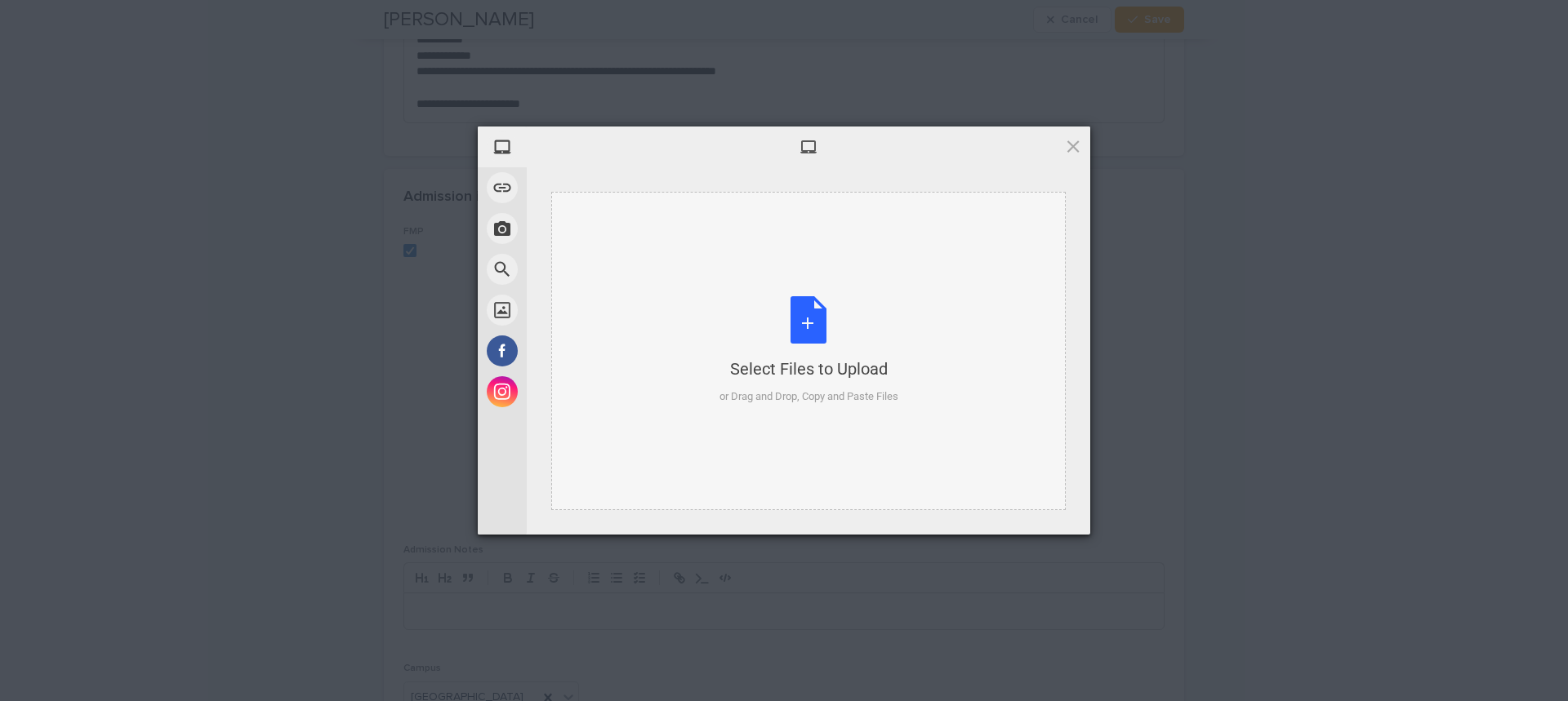
click at [803, 325] on div "Select Files to Upload or Drag and Drop, Copy and Paste Files" at bounding box center [808, 350] width 178 height 109
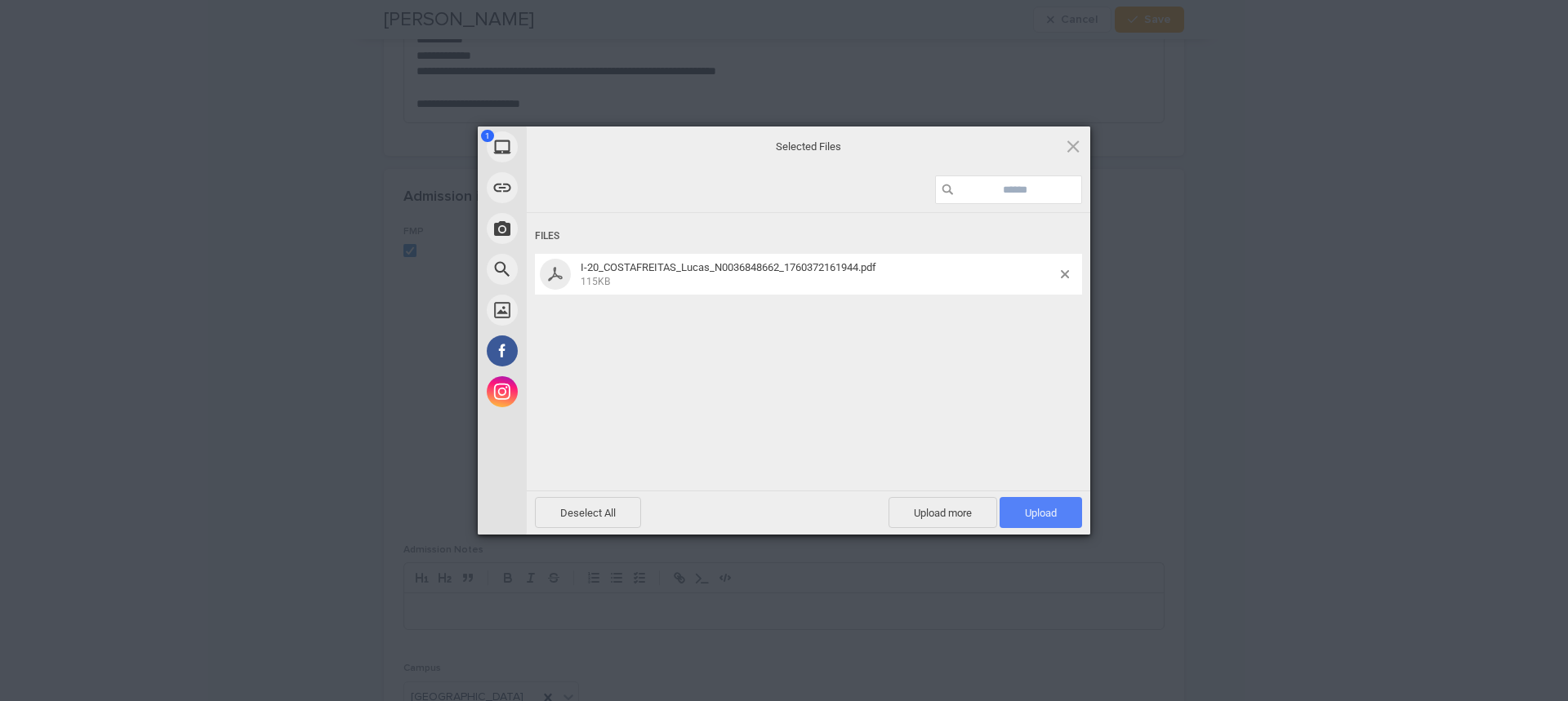
click at [1057, 512] on span "Upload 1" at bounding box center [1041, 513] width 83 height 31
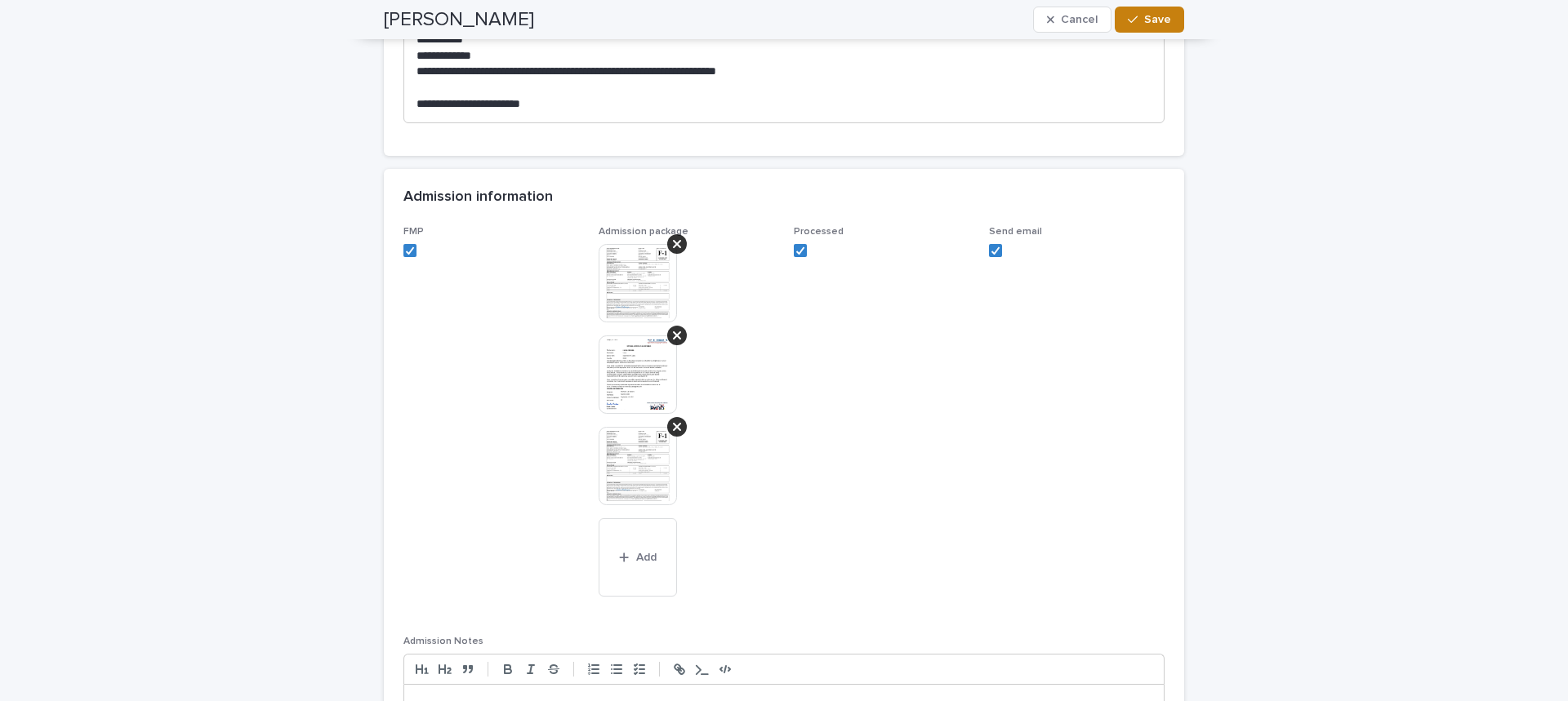
click at [1149, 21] on span "Save" at bounding box center [1157, 19] width 27 height 12
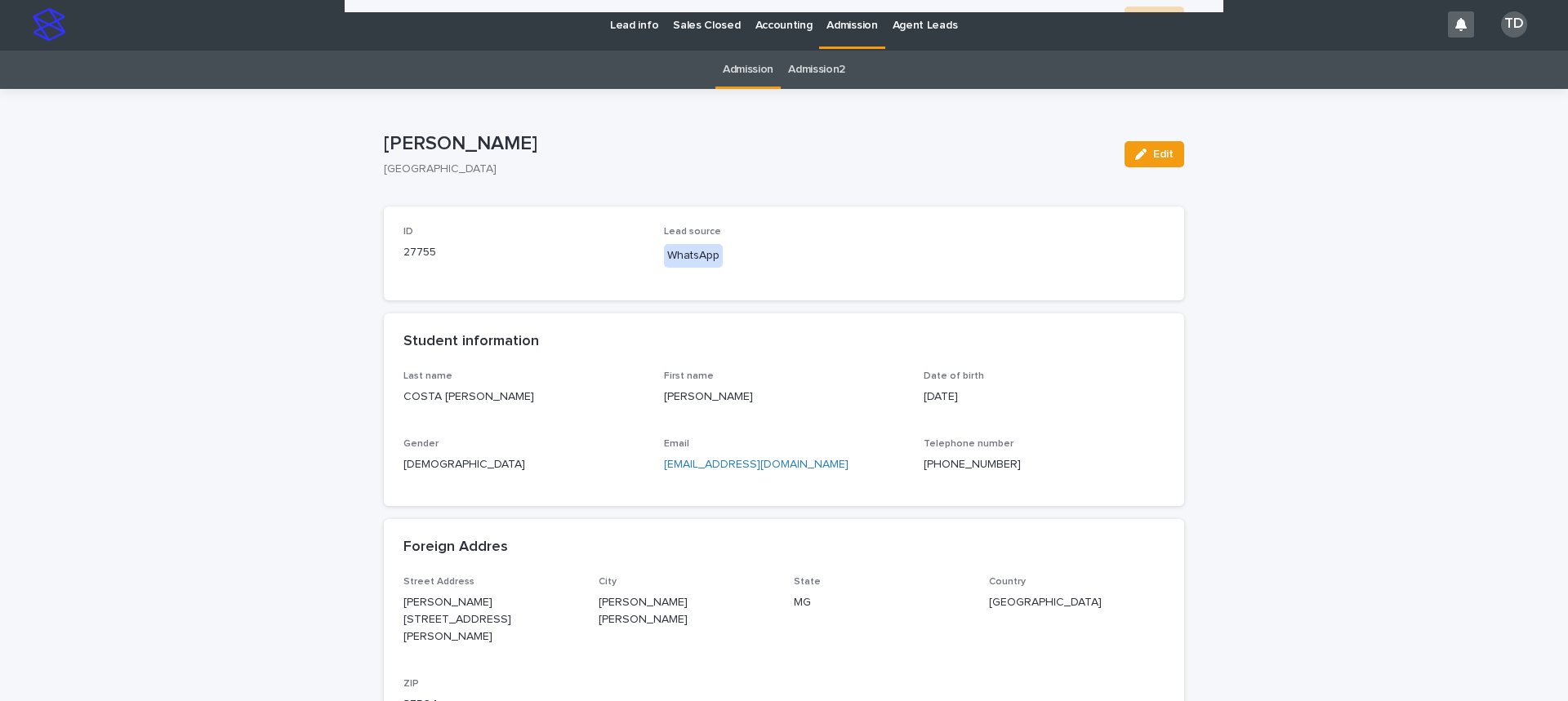
scroll to position [0, 0]
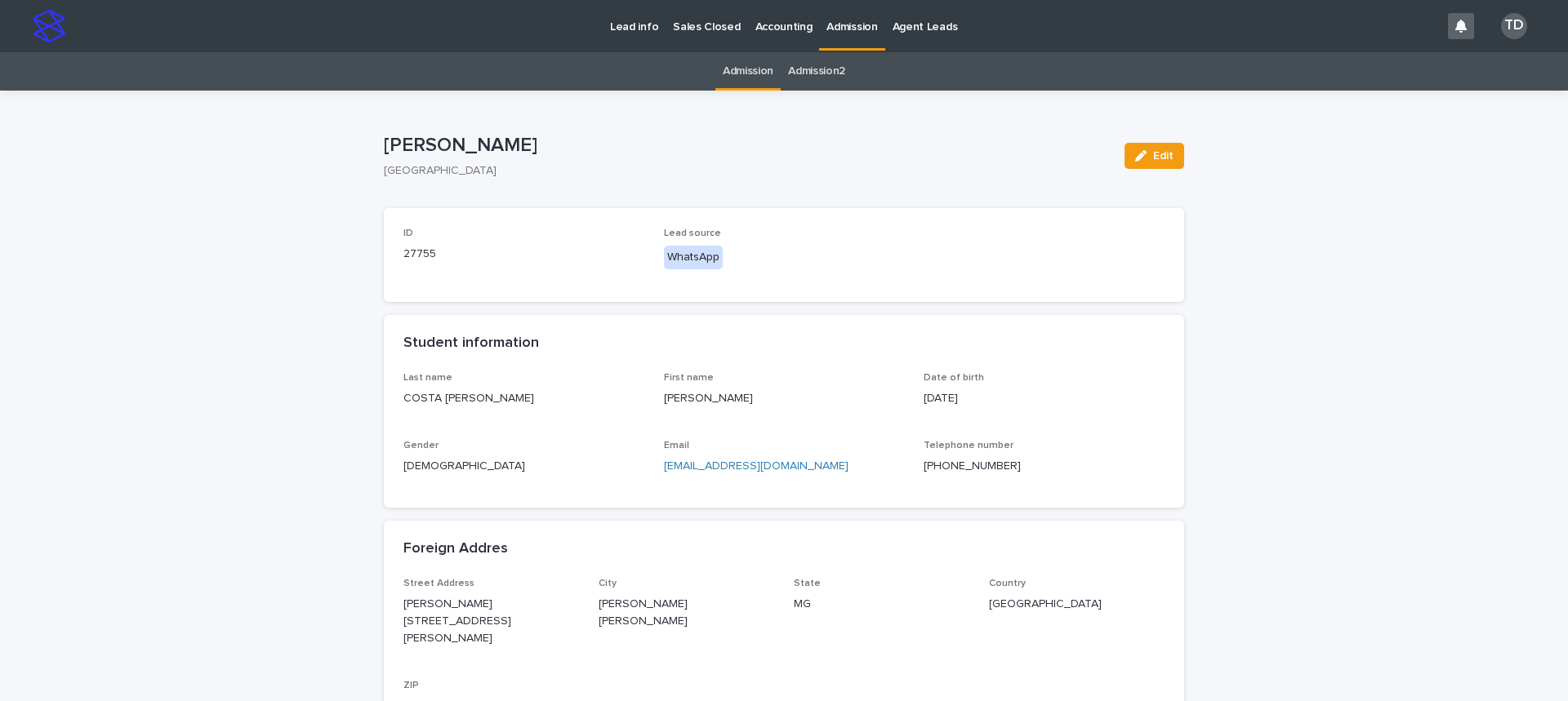
click at [743, 73] on link "Admission" at bounding box center [748, 71] width 51 height 39
